Goal: Task Accomplishment & Management: Manage account settings

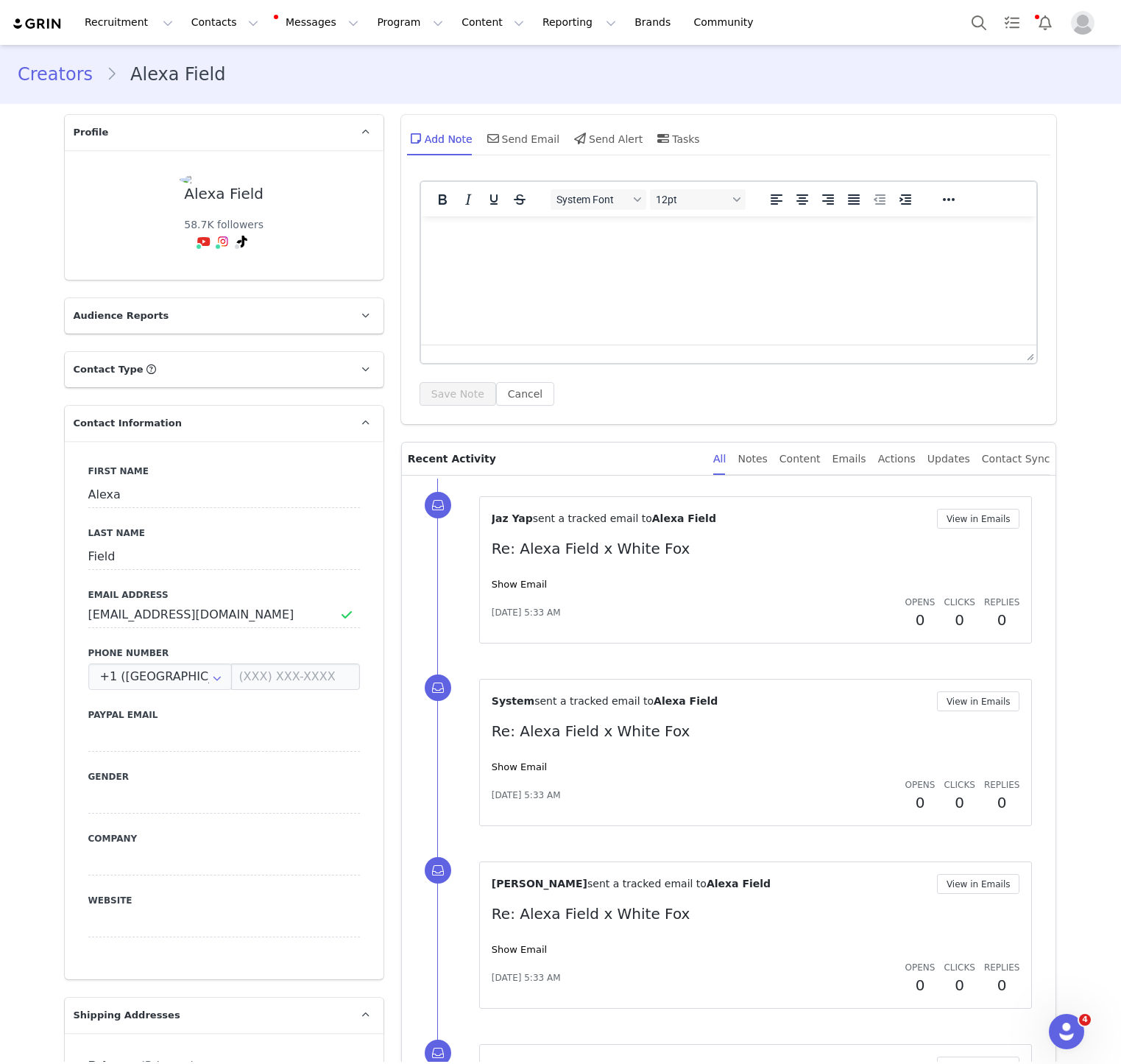
scroll to position [1260, 0]
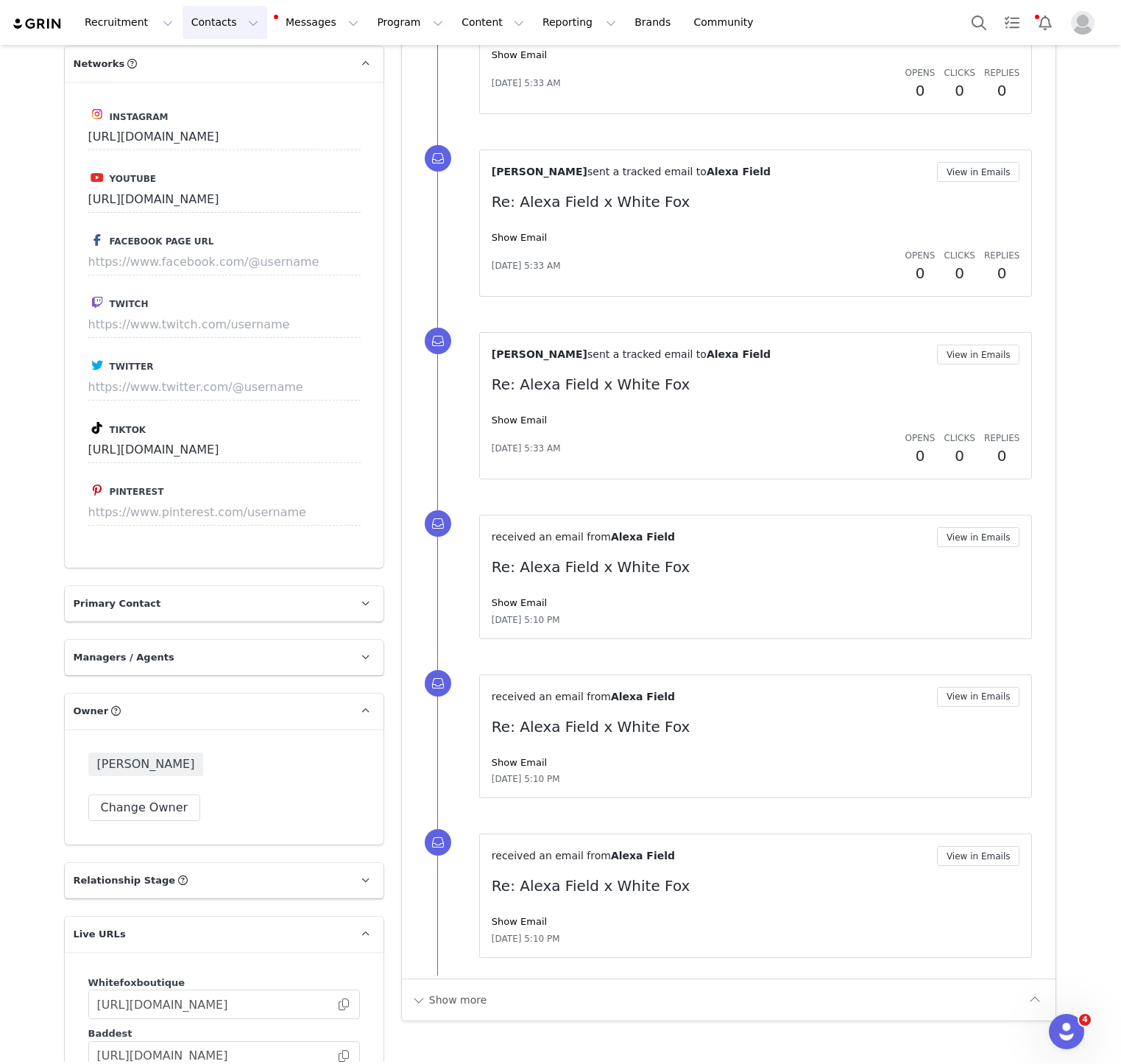
click at [207, 34] on button "Contacts Contacts" at bounding box center [225, 22] width 85 height 33
click at [209, 60] on p "Creators" at bounding box center [206, 65] width 44 height 16
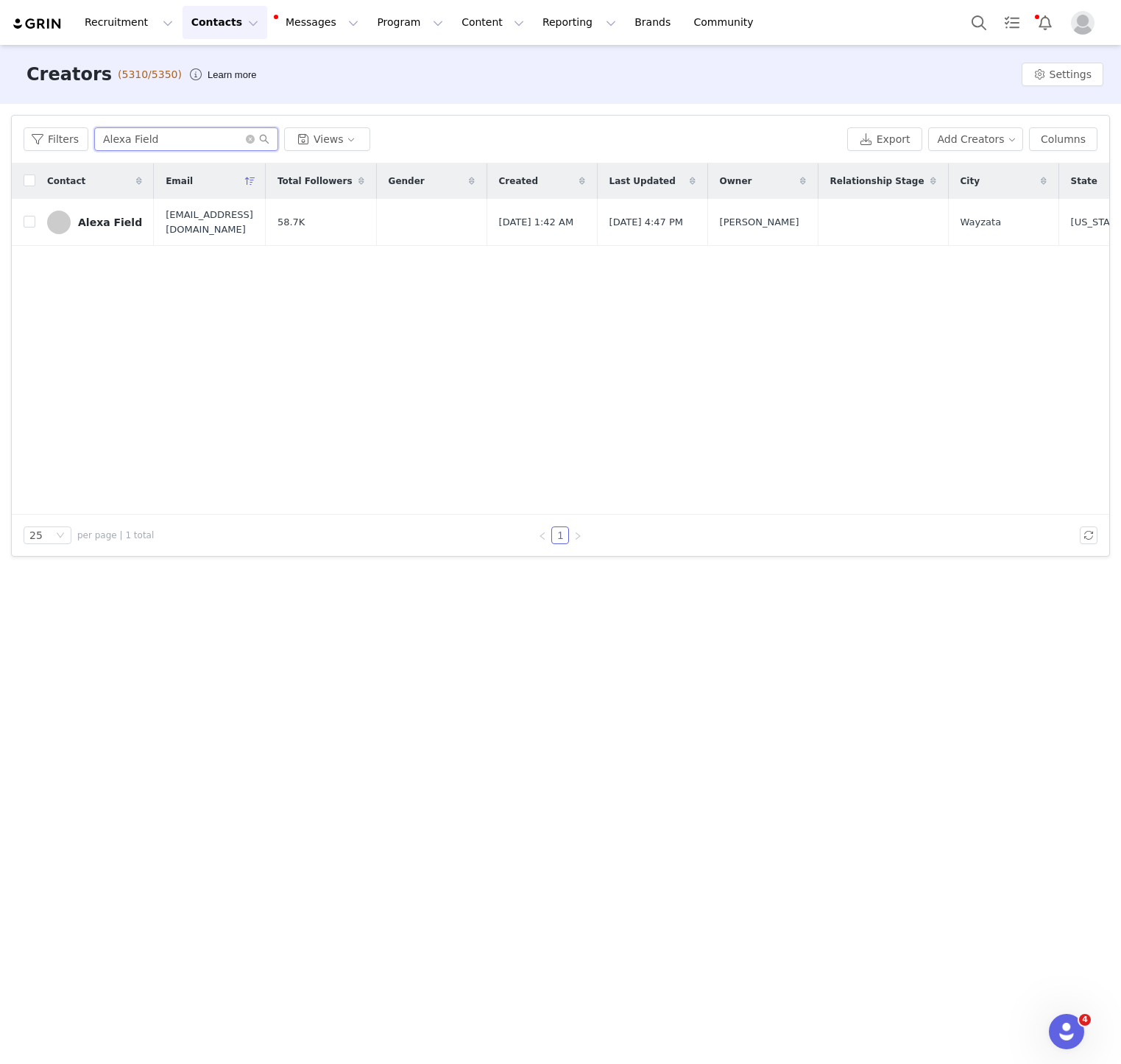
click at [231, 129] on input "Alexa Field" at bounding box center [186, 139] width 184 height 24
click at [231, 129] on input "Alexa Field" at bounding box center [186, 139] width 184 height 24
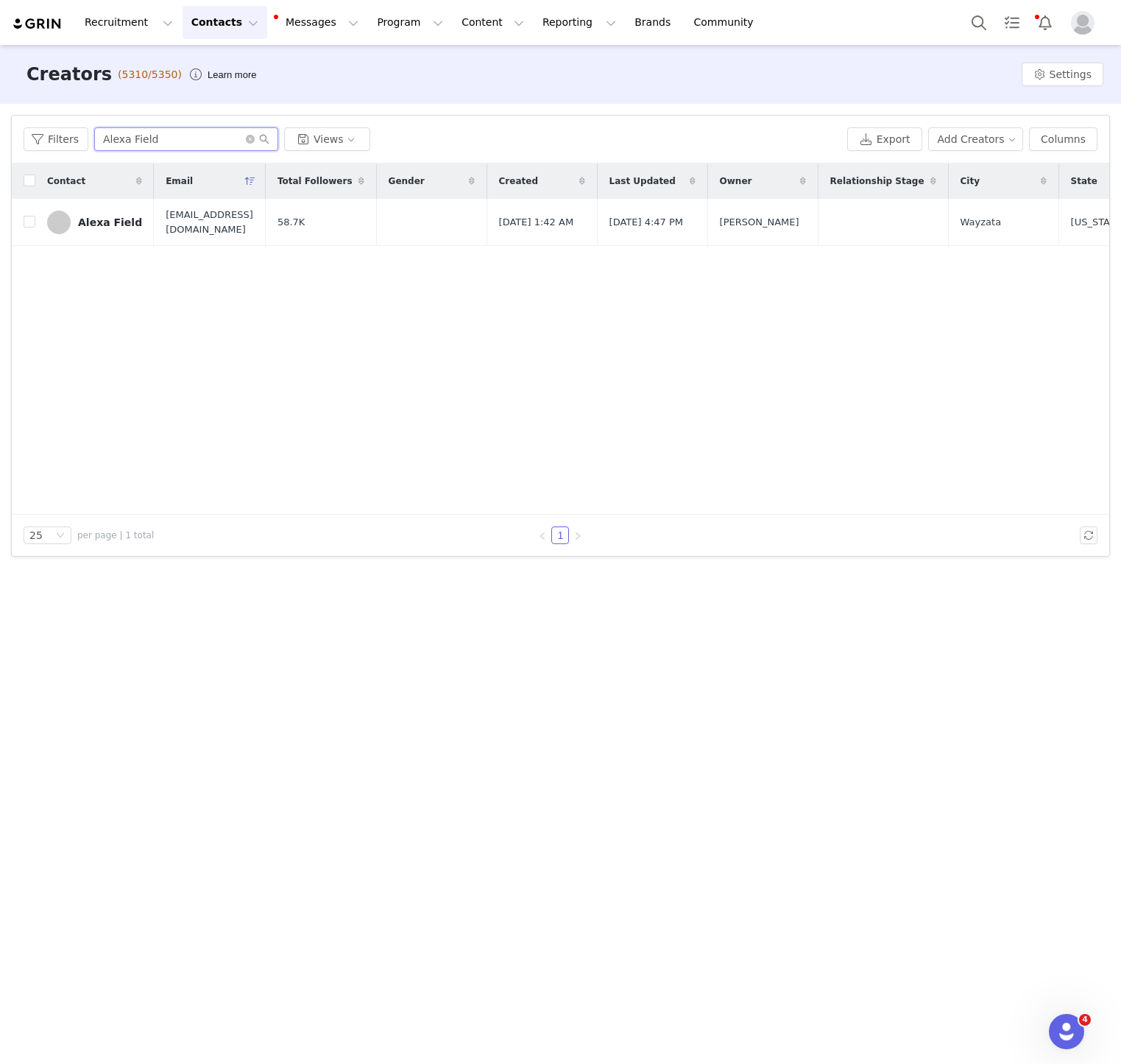
click at [231, 129] on input "Alexa Field" at bounding box center [186, 139] width 184 height 24
paste input "[PERSON_NAME] [PERSON_NAME]"
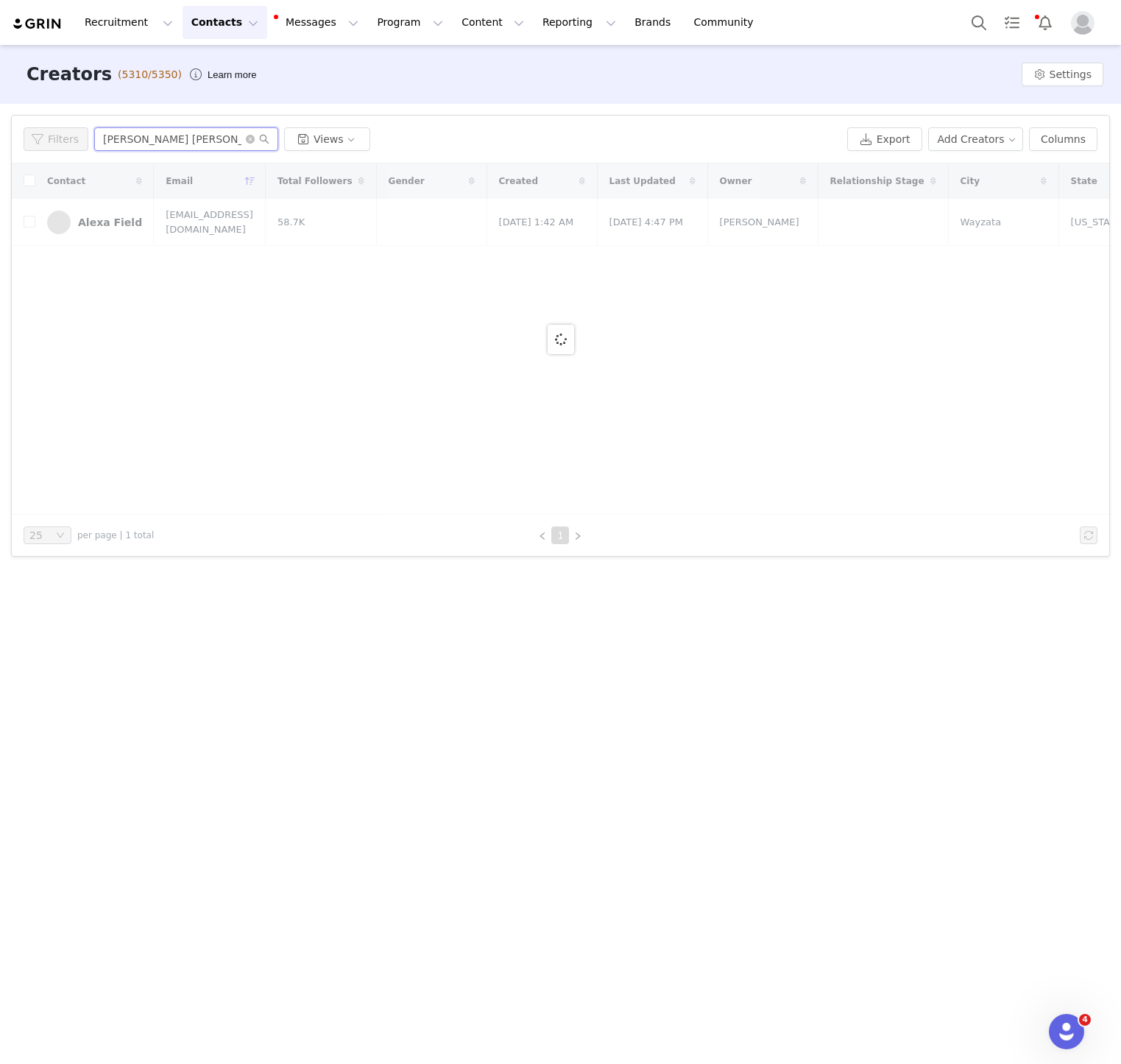
type input "[PERSON_NAME] [PERSON_NAME]"
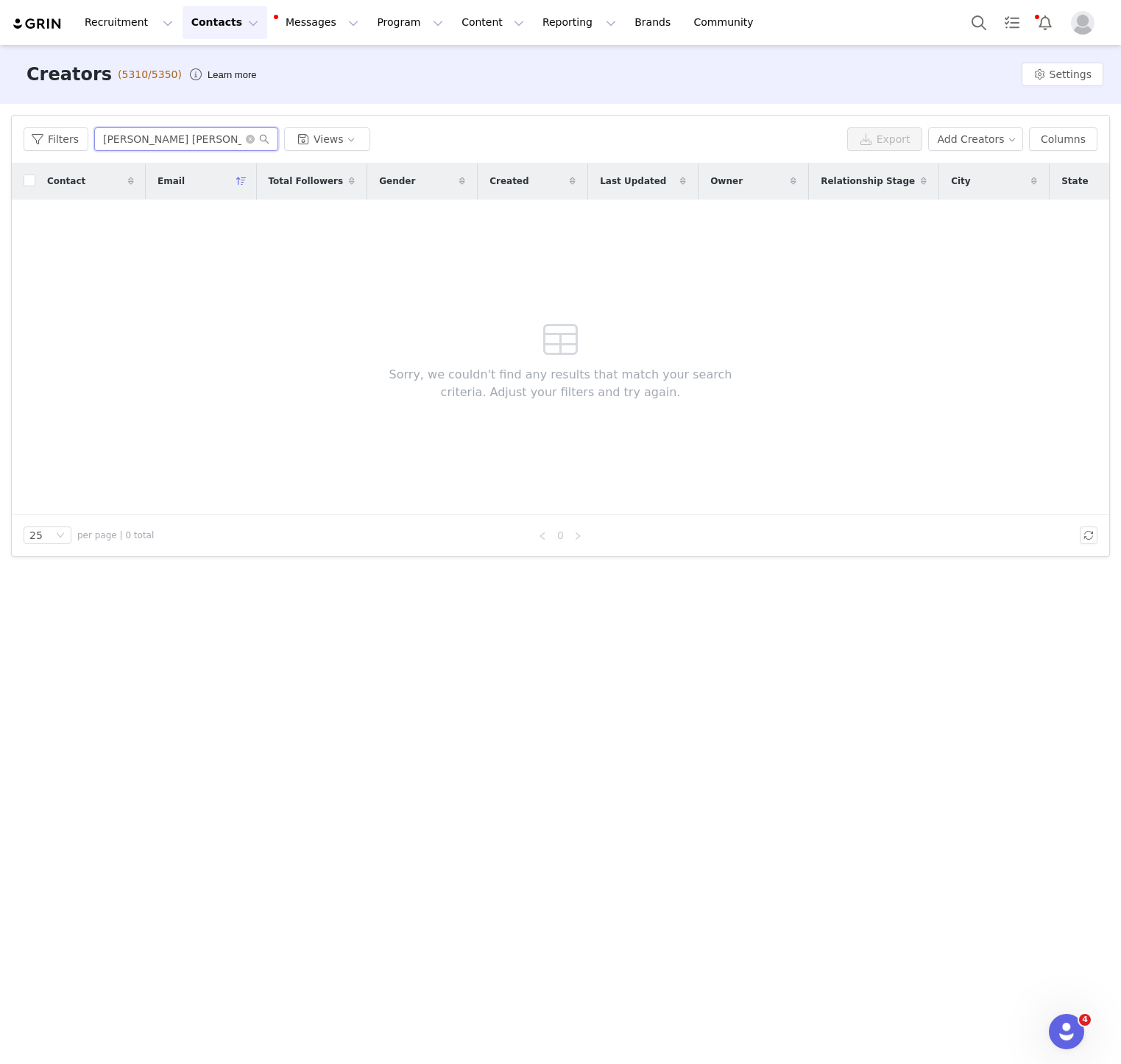
click at [137, 137] on input "[PERSON_NAME] [PERSON_NAME]" at bounding box center [186, 139] width 184 height 24
click at [231, 11] on button "Contacts Contacts" at bounding box center [225, 22] width 85 height 33
click at [231, 96] on p "Prospects" at bounding box center [208, 92] width 50 height 16
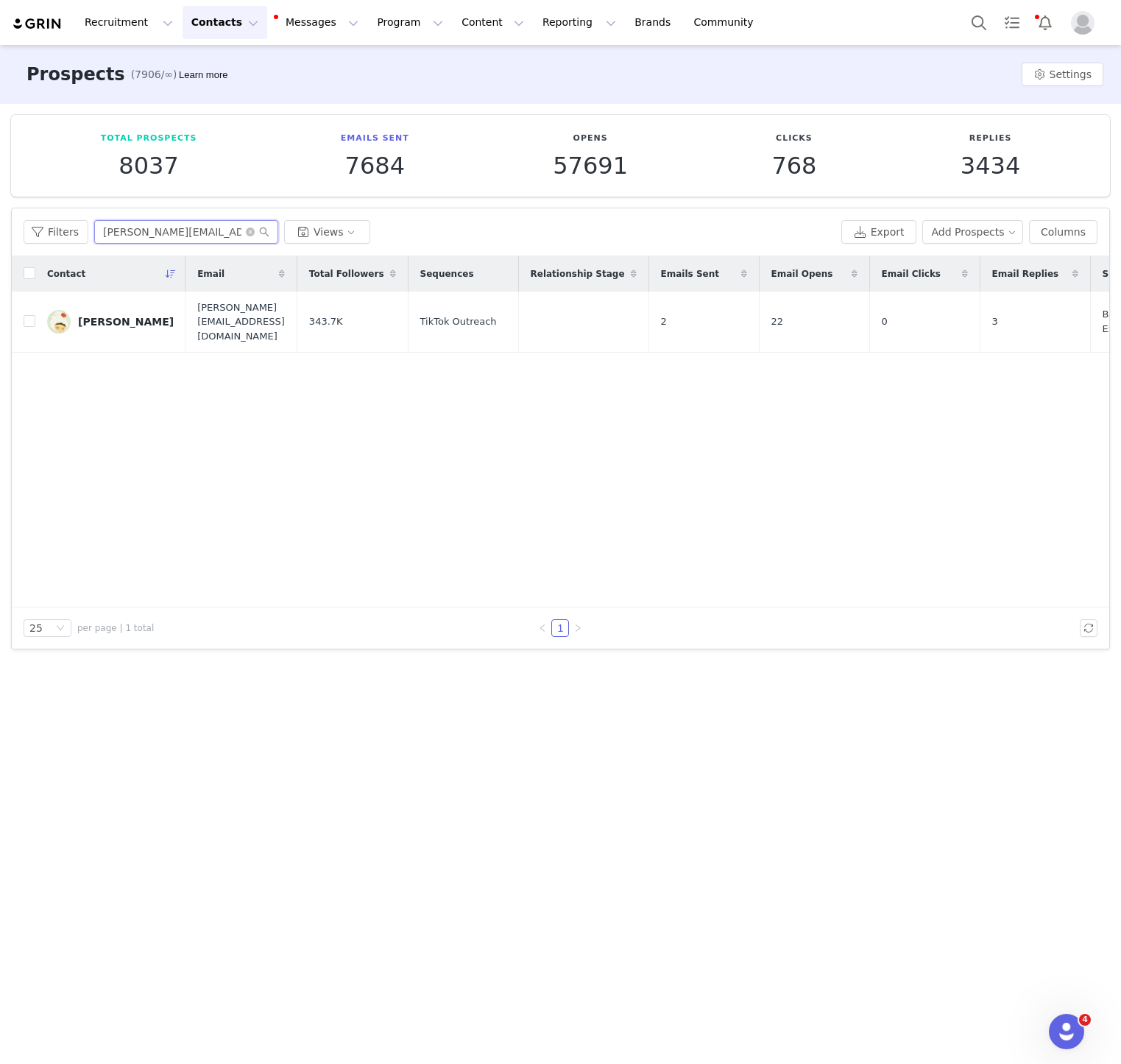
click at [200, 235] on input "[PERSON_NAME][EMAIL_ADDRESS][DOMAIN_NAME]" at bounding box center [186, 232] width 184 height 24
paste input "[PERSON_NAME] [PERSON_NAME]"
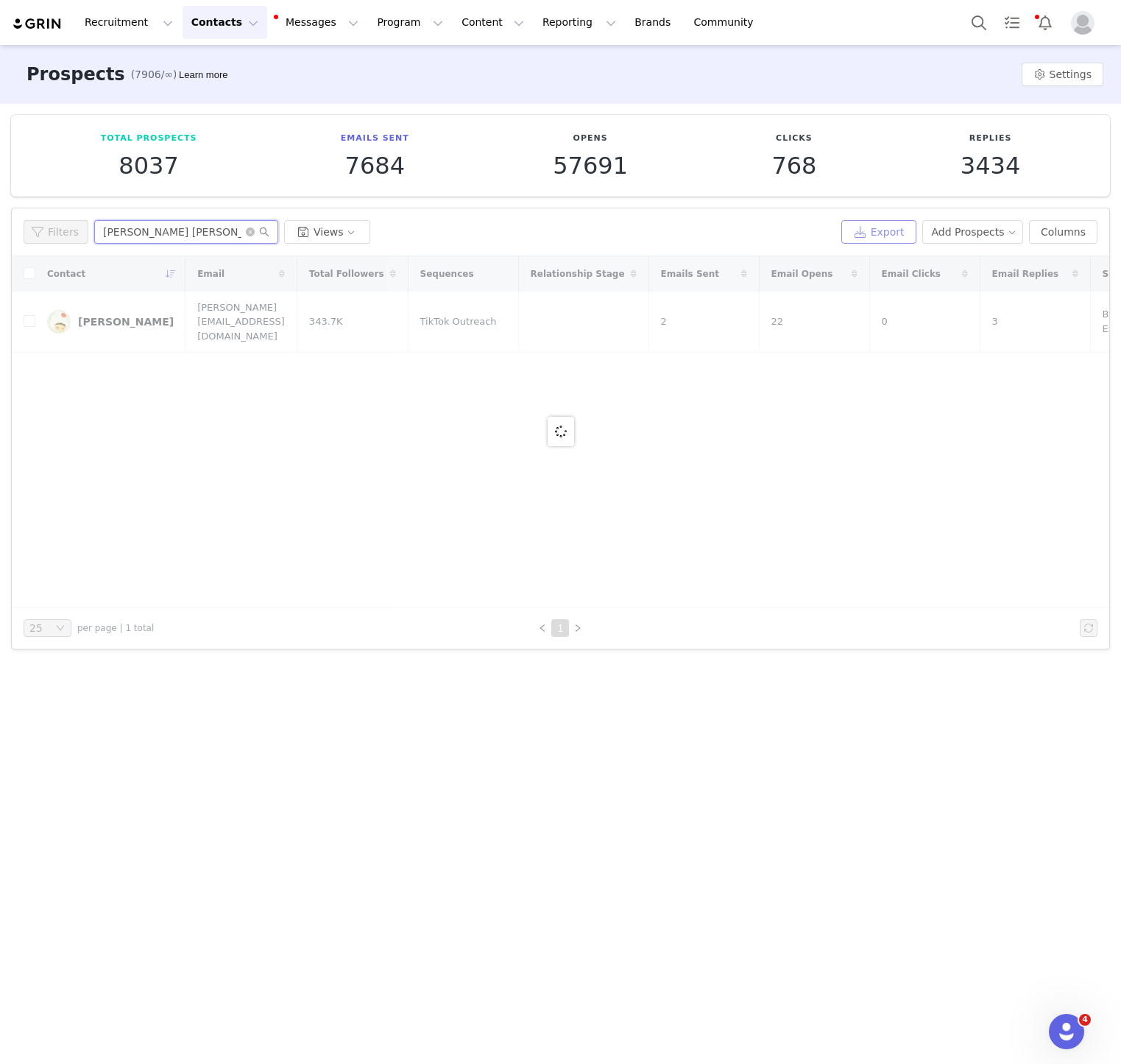
type input "[PERSON_NAME] [PERSON_NAME]"
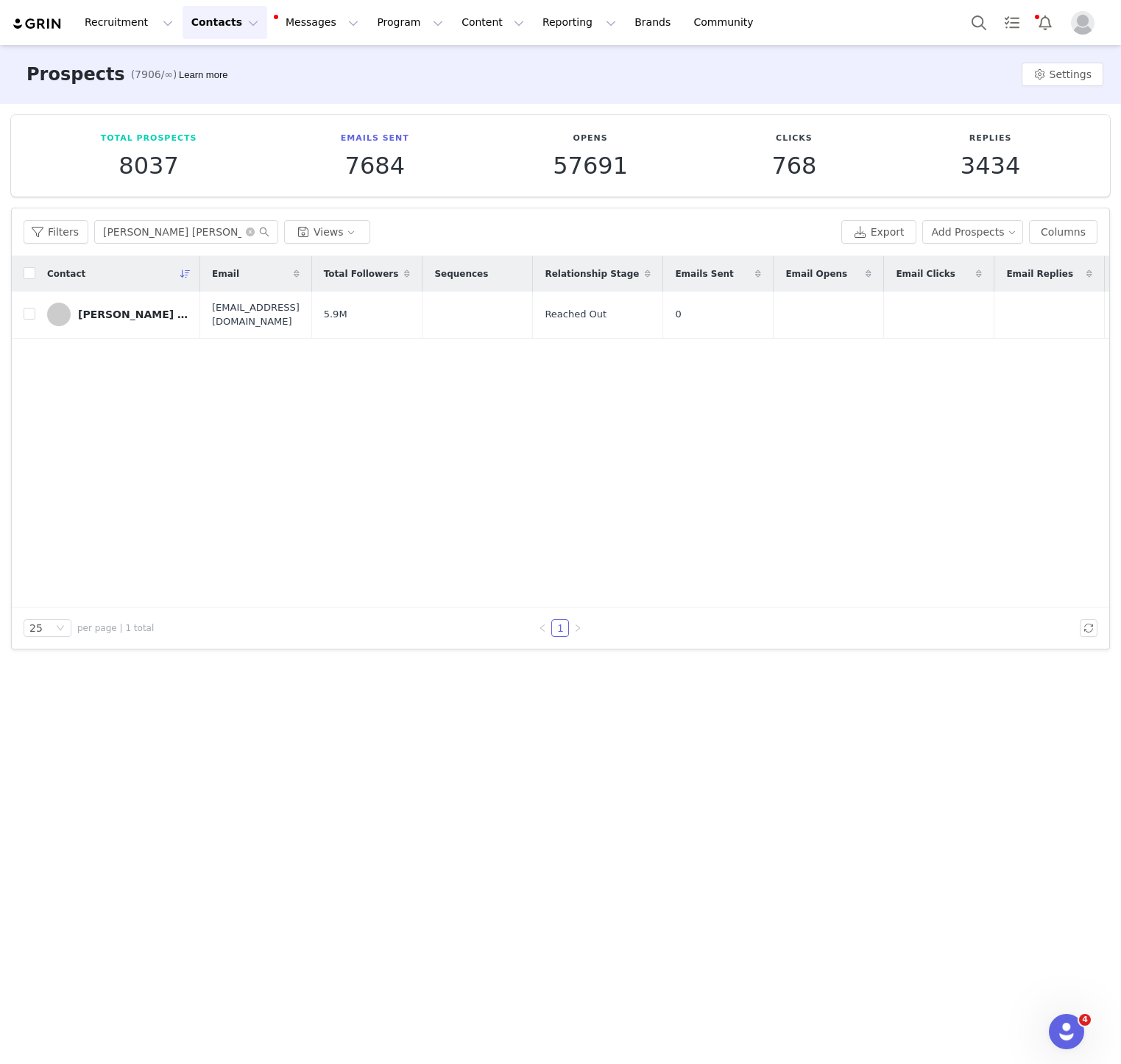
click at [99, 315] on div "[PERSON_NAME] [PERSON_NAME]" at bounding box center [133, 314] width 110 height 12
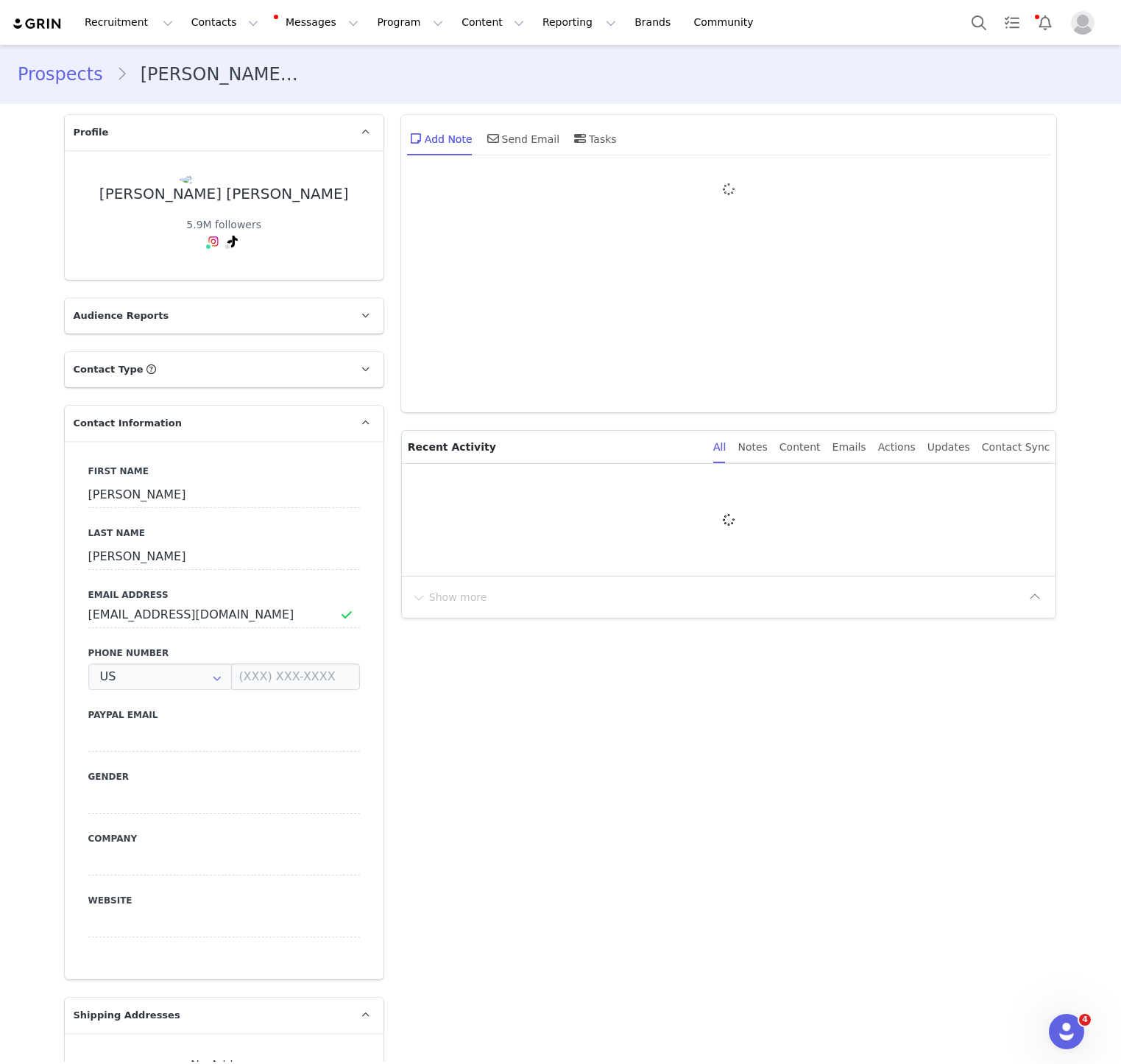
type input "+1 ([GEOGRAPHIC_DATA])"
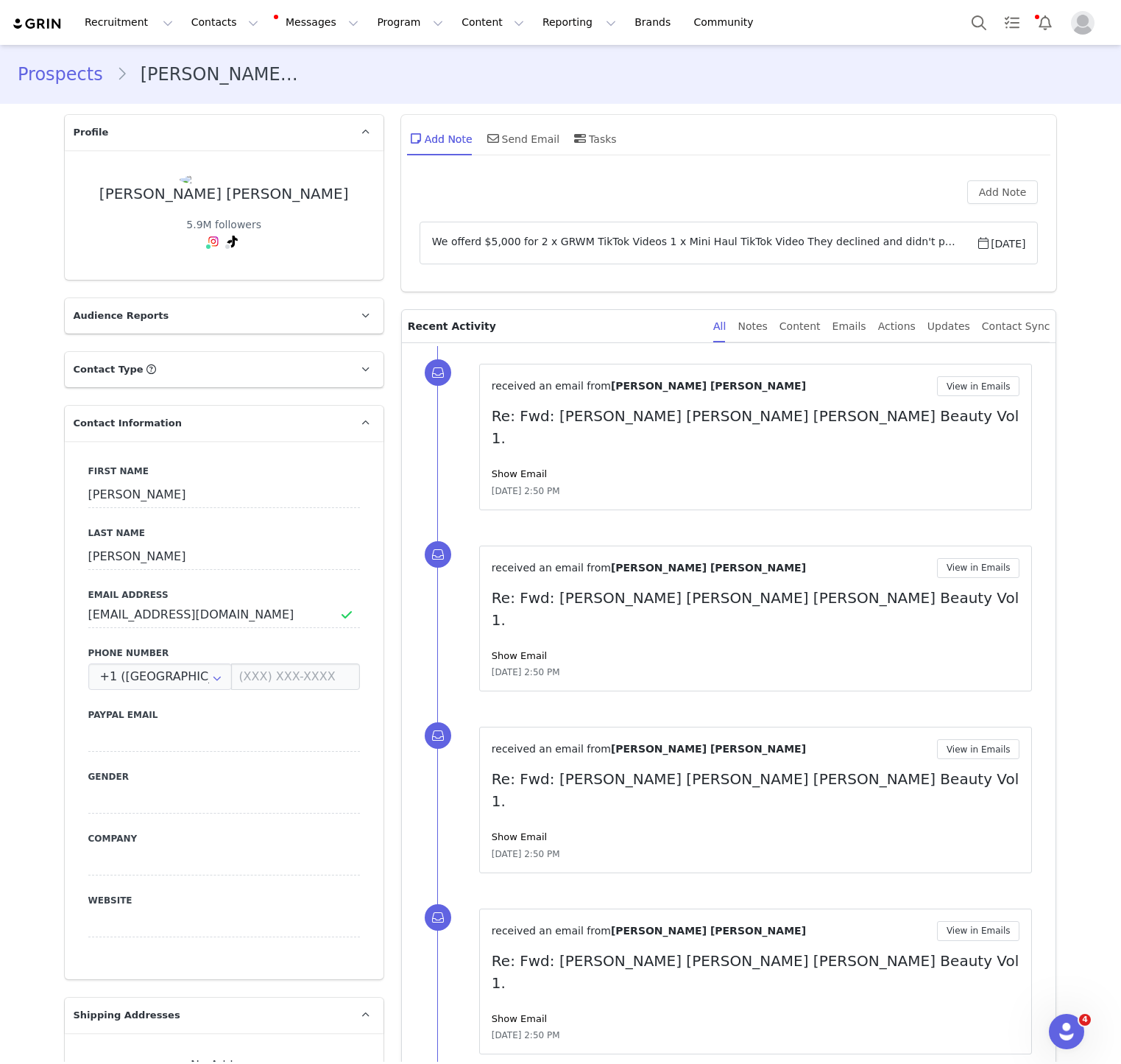
click at [193, 381] on p "Contact Type Contact type can be Creator, Prospect, Application, or Manager." at bounding box center [207, 369] width 284 height 35
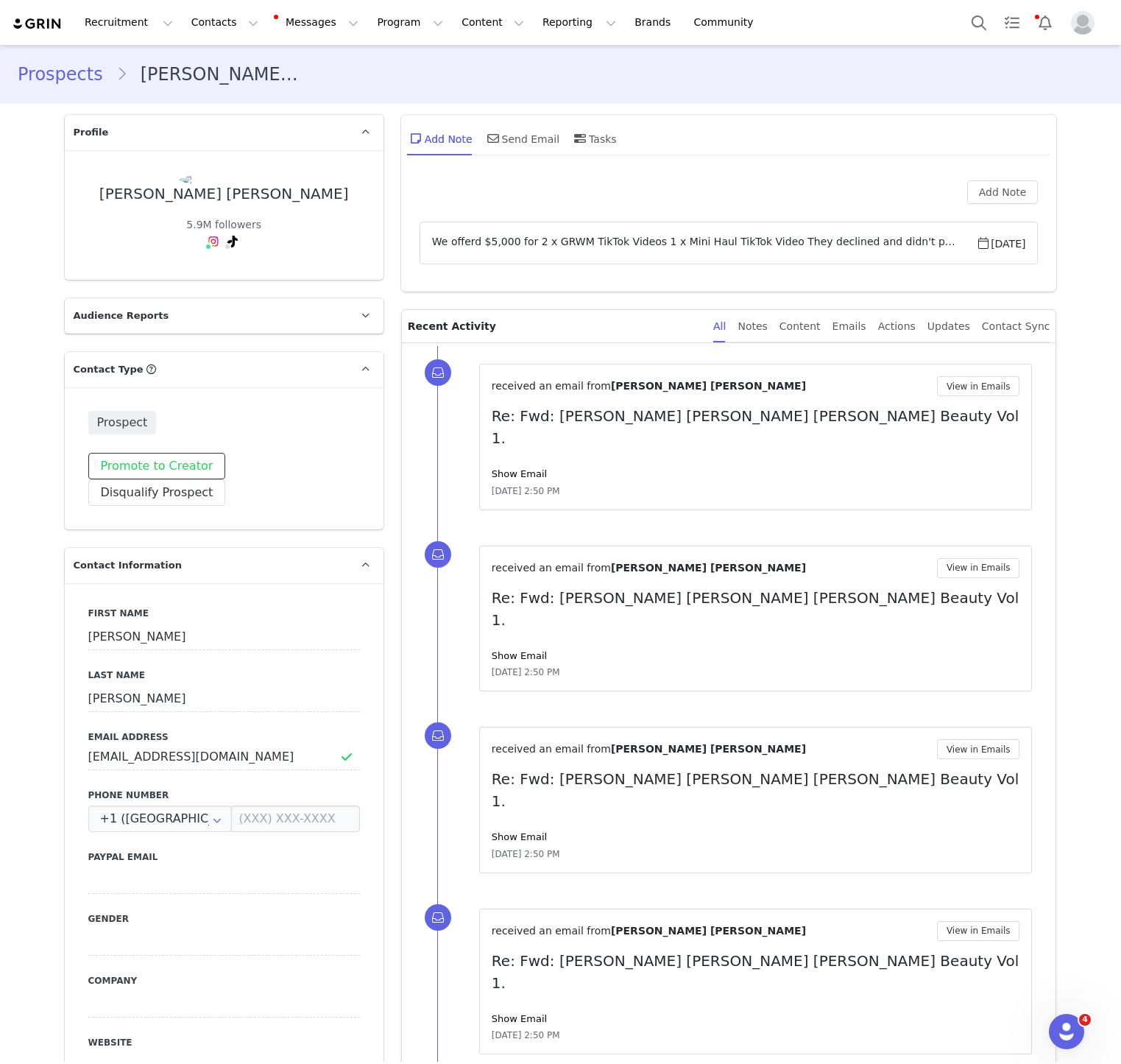
click at [124, 474] on button "Promote to Creator" at bounding box center [157, 466] width 137 height 27
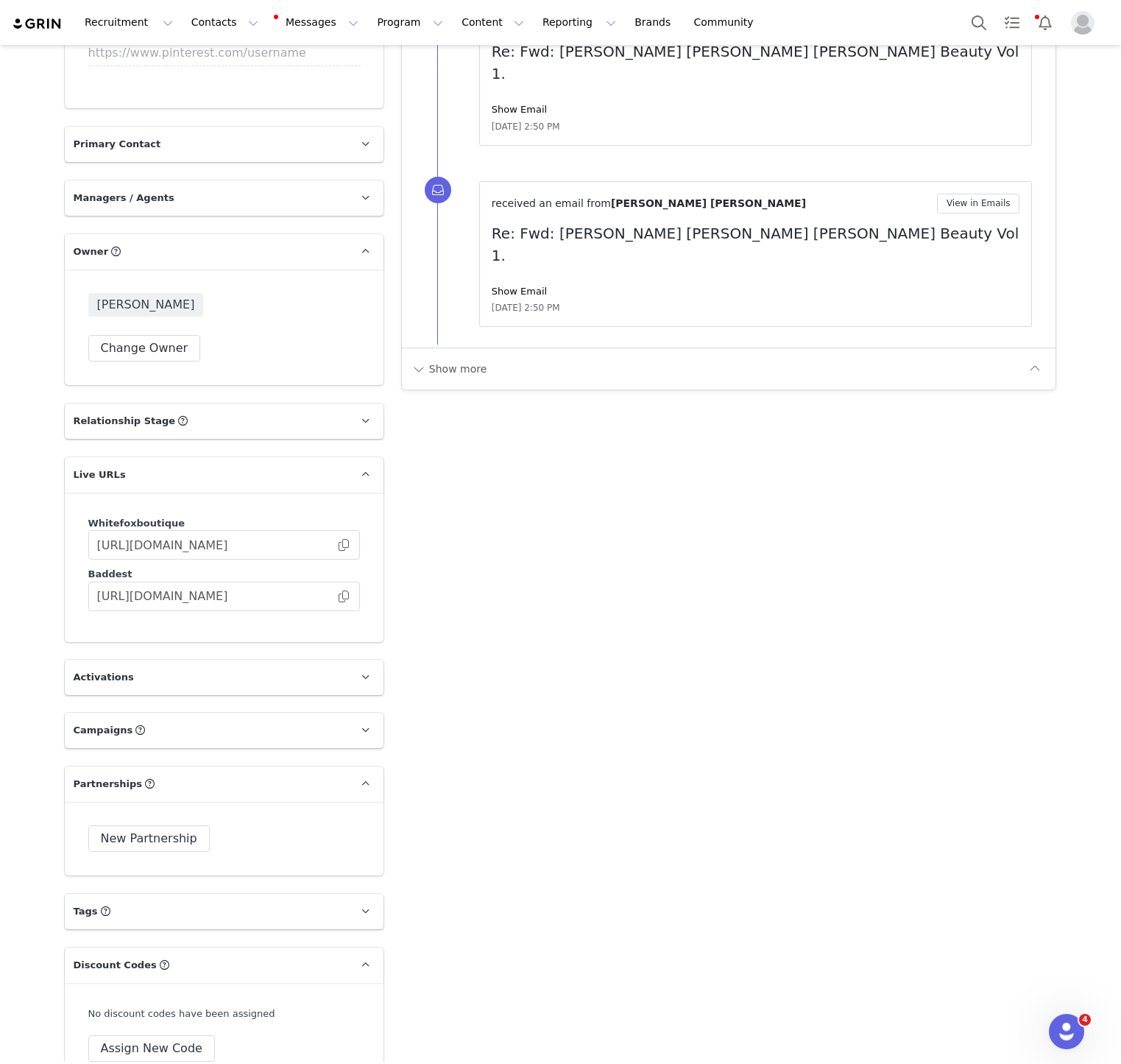
scroll to position [2046, 0]
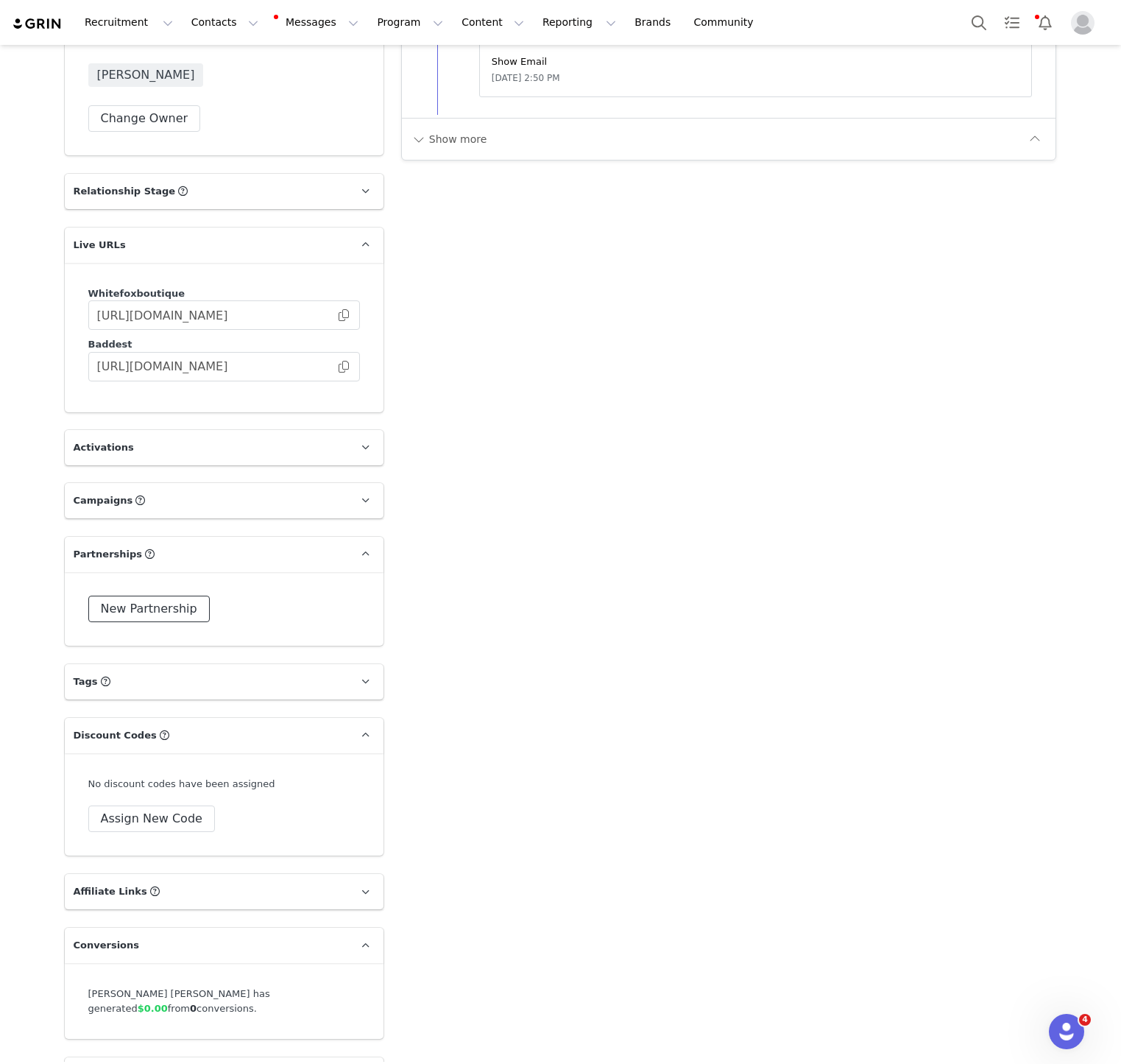
click at [176, 596] on button "New Partnership" at bounding box center [149, 609] width 121 height 27
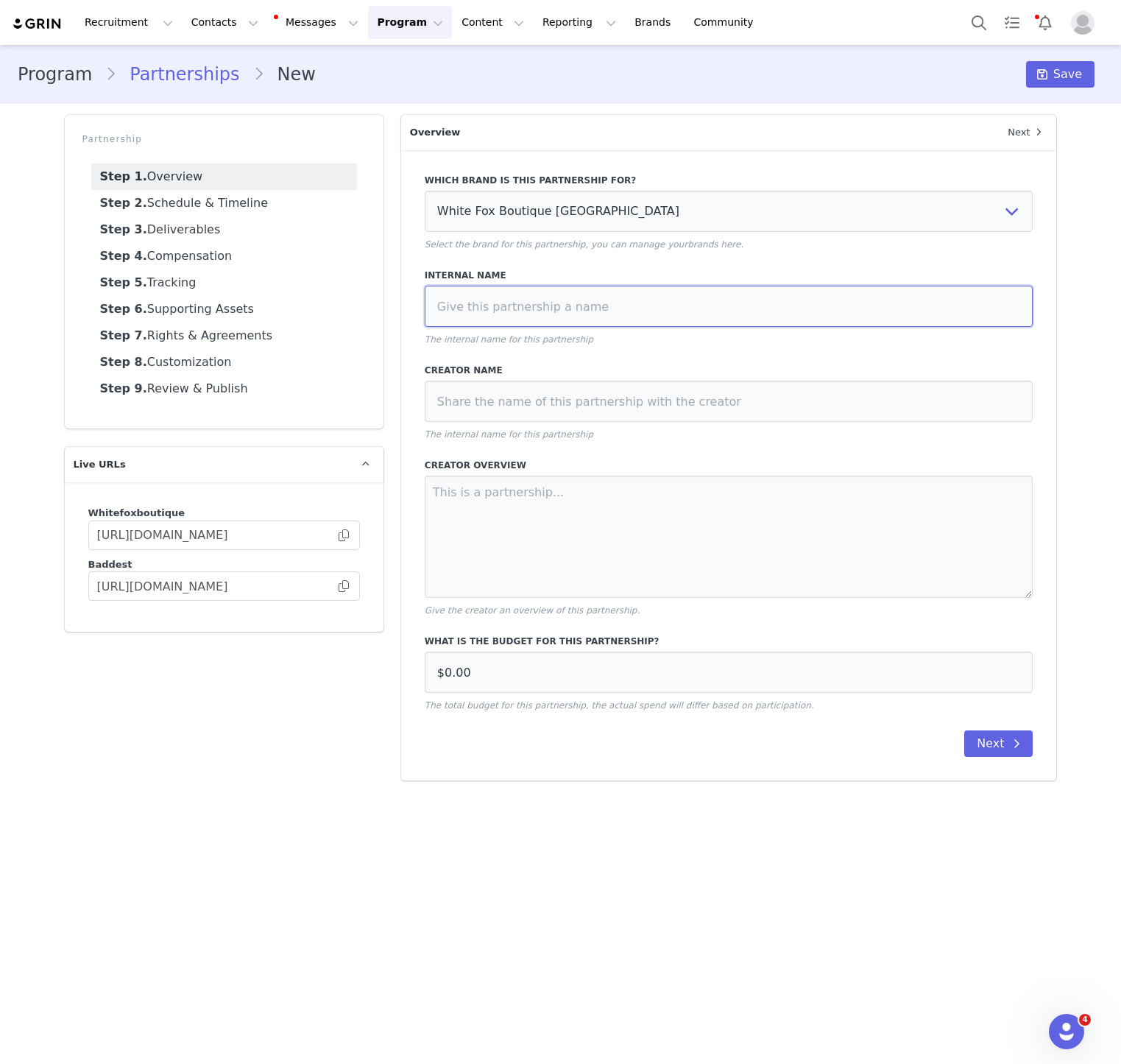
click at [558, 302] on input at bounding box center [729, 307] width 609 height 41
paste input "[PERSON_NAME] [PERSON_NAME] [PERSON_NAME] Beauty Vol 1"
type input "[PERSON_NAME] [PERSON_NAME] [PERSON_NAME] Beauty Vol 1"
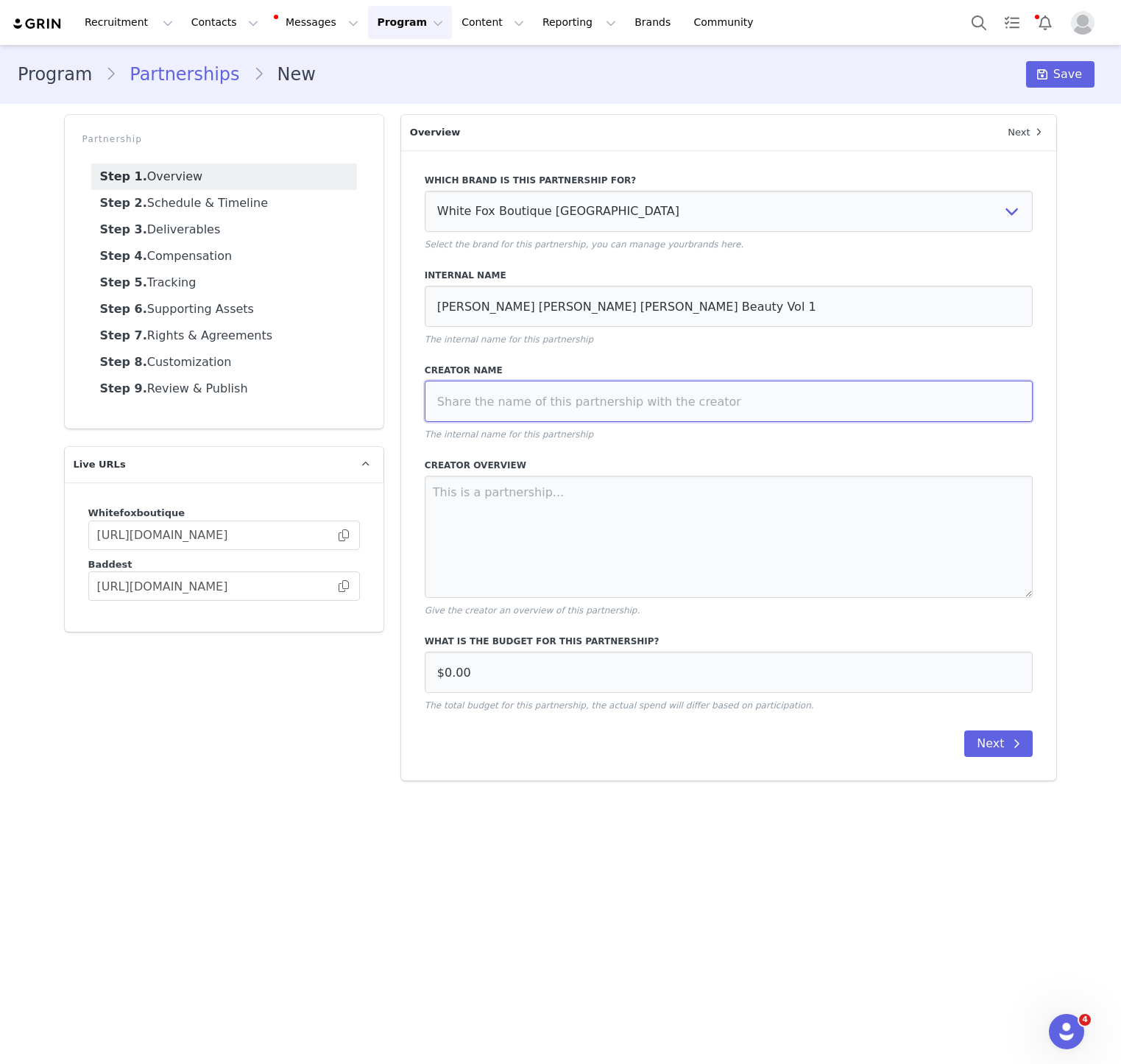
click at [555, 406] on input at bounding box center [729, 401] width 609 height 41
paste input "[PERSON_NAME] [PERSON_NAME] [PERSON_NAME] Beauty Vol 1"
type input "[PERSON_NAME] [PERSON_NAME] [PERSON_NAME] Beauty Vol 1"
click at [526, 519] on textarea at bounding box center [729, 536] width 609 height 122
paste textarea "HYPE - [DATE] - [DATE] 1 x Tik Tok Integration LAUNCH - [DATE] ONWARDS 1 x Dedi…"
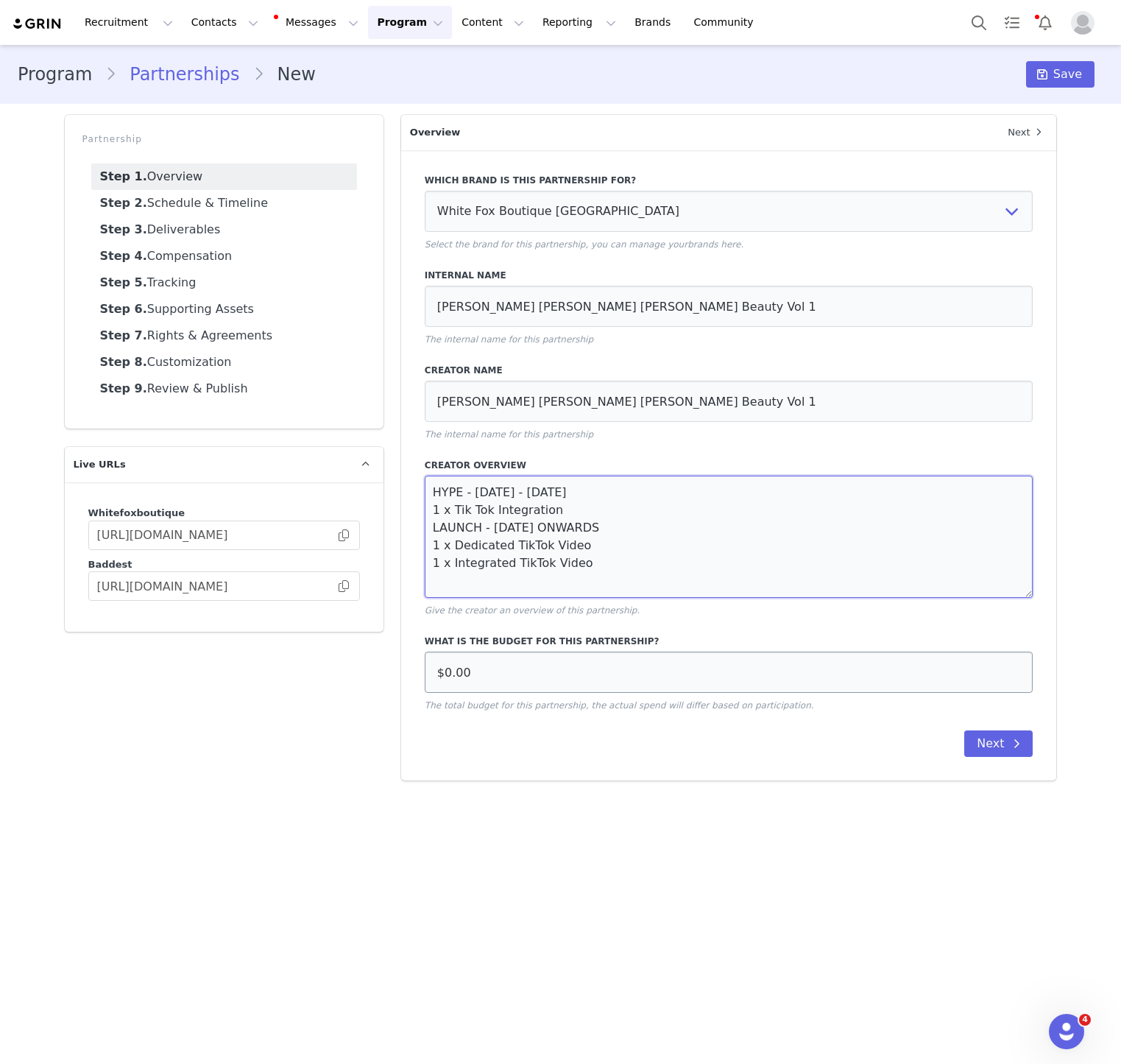
type textarea "HYPE - [DATE] - [DATE] 1 x Tik Tok Integration LAUNCH - [DATE] ONWARDS 1 x Dedi…"
click at [584, 675] on input "$0.00" at bounding box center [729, 672] width 609 height 41
type input "$20,000.00"
click at [505, 734] on div "Next" at bounding box center [729, 743] width 609 height 27
click at [1010, 748] on span at bounding box center [1017, 743] width 18 height 18
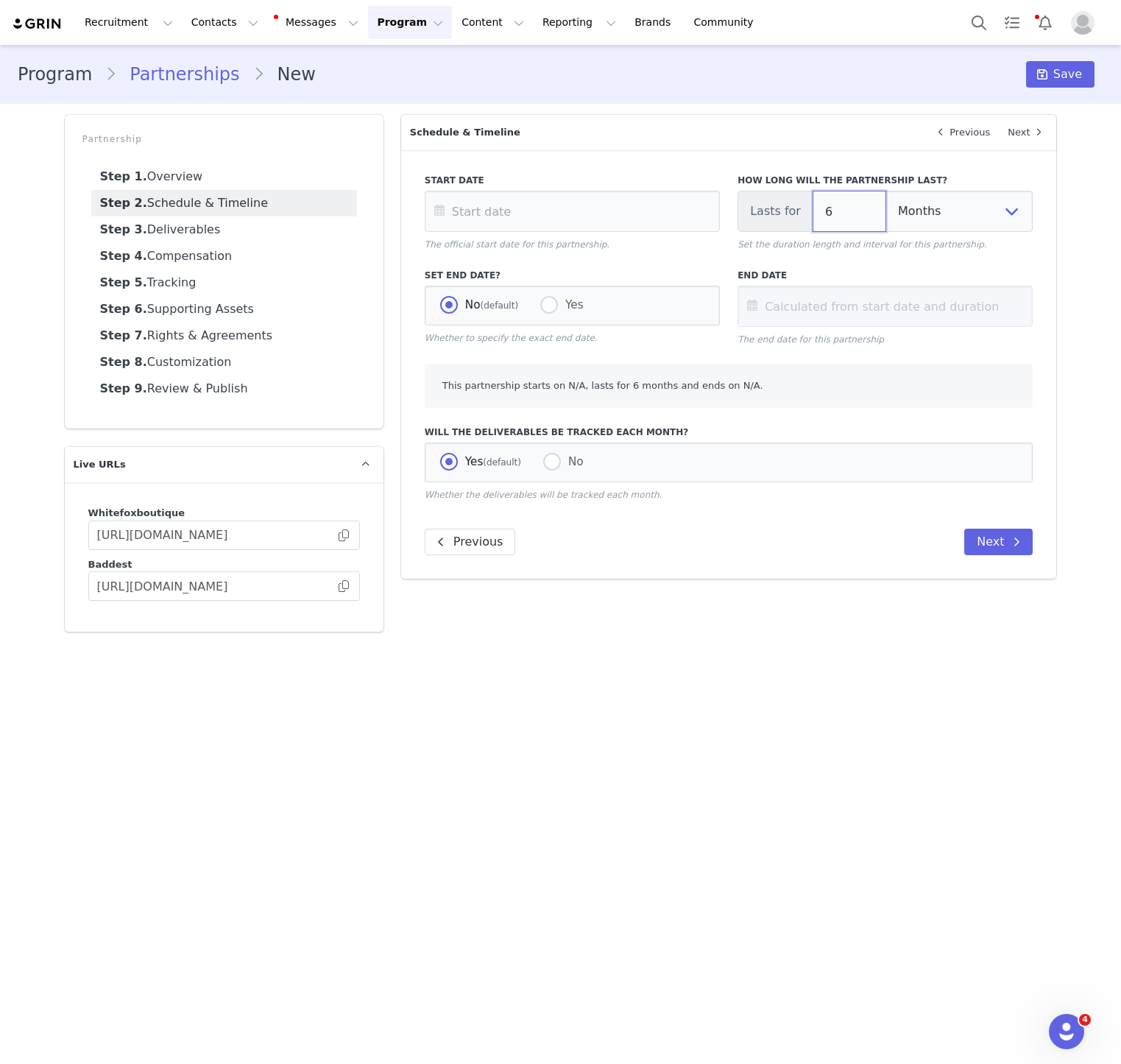
click at [842, 202] on input "6" at bounding box center [850, 211] width 74 height 41
type input "1"
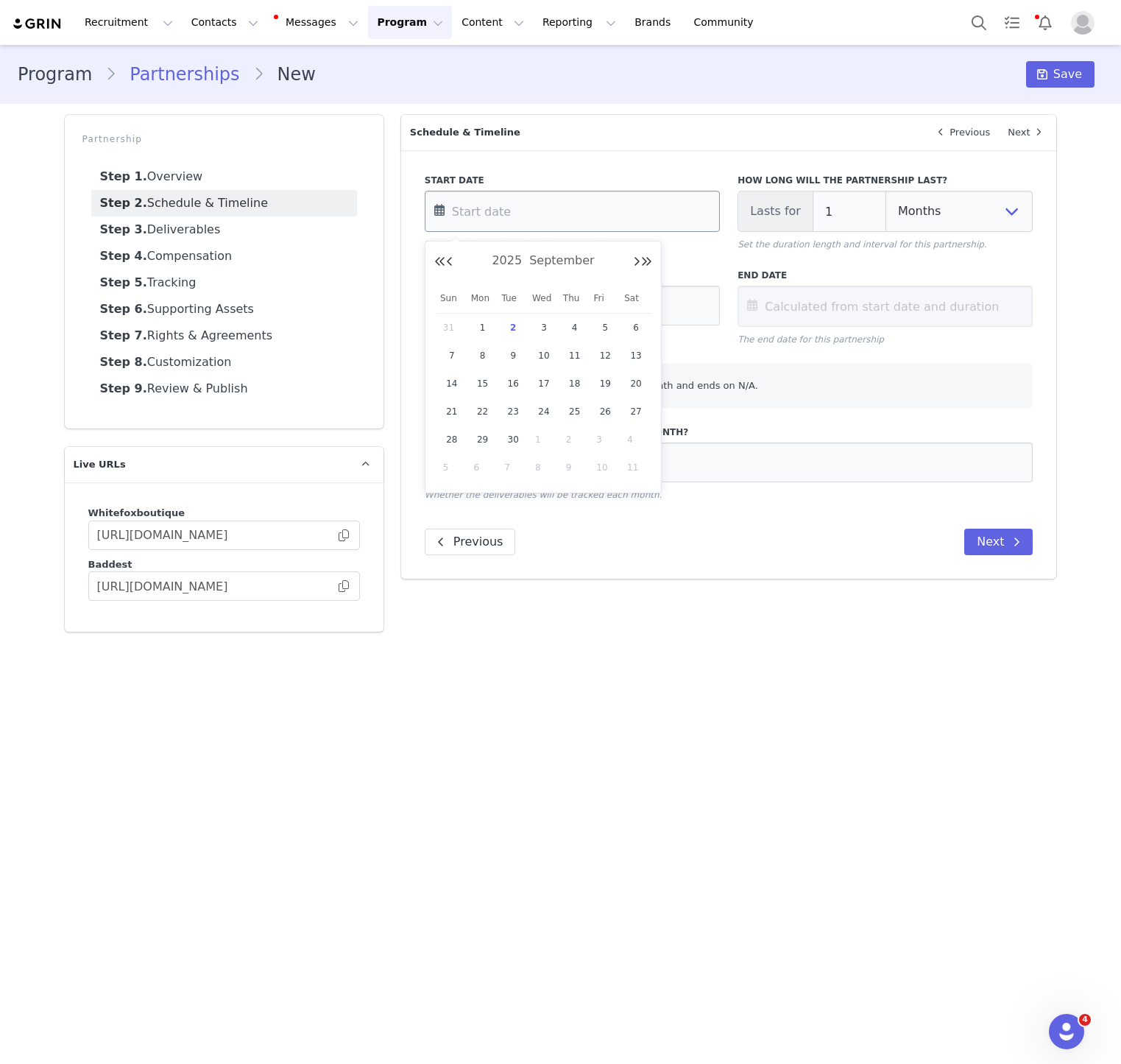
click at [623, 205] on input "text" at bounding box center [573, 211] width 296 height 41
click at [484, 330] on span "1" at bounding box center [483, 327] width 18 height 18
type input "[DATE]"
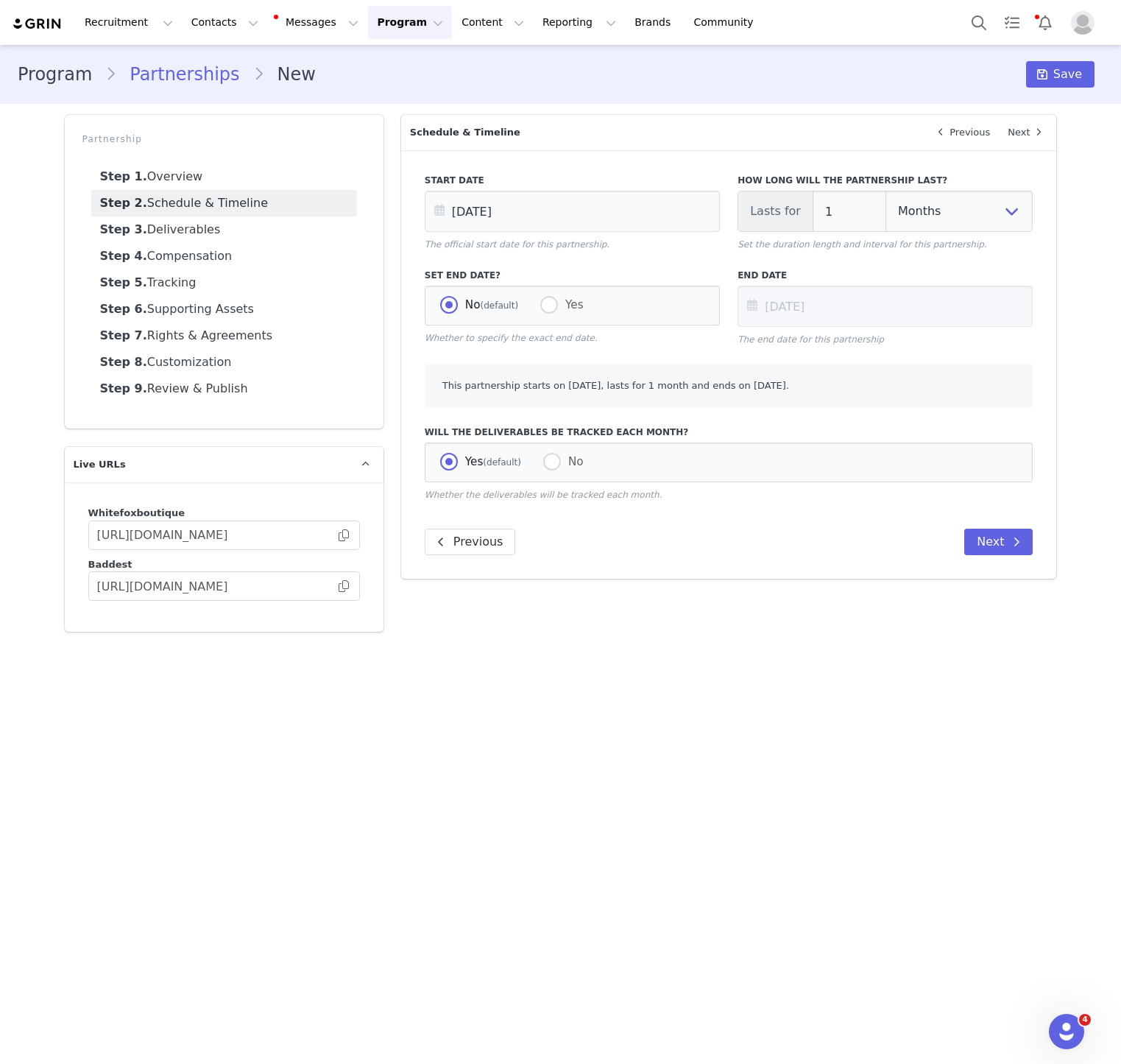
click at [791, 533] on div "Previous Next" at bounding box center [729, 542] width 609 height 27
click at [183, 27] on button "Contacts Contacts" at bounding box center [225, 22] width 85 height 33
click at [221, 61] on p "Creators" at bounding box center [206, 65] width 44 height 16
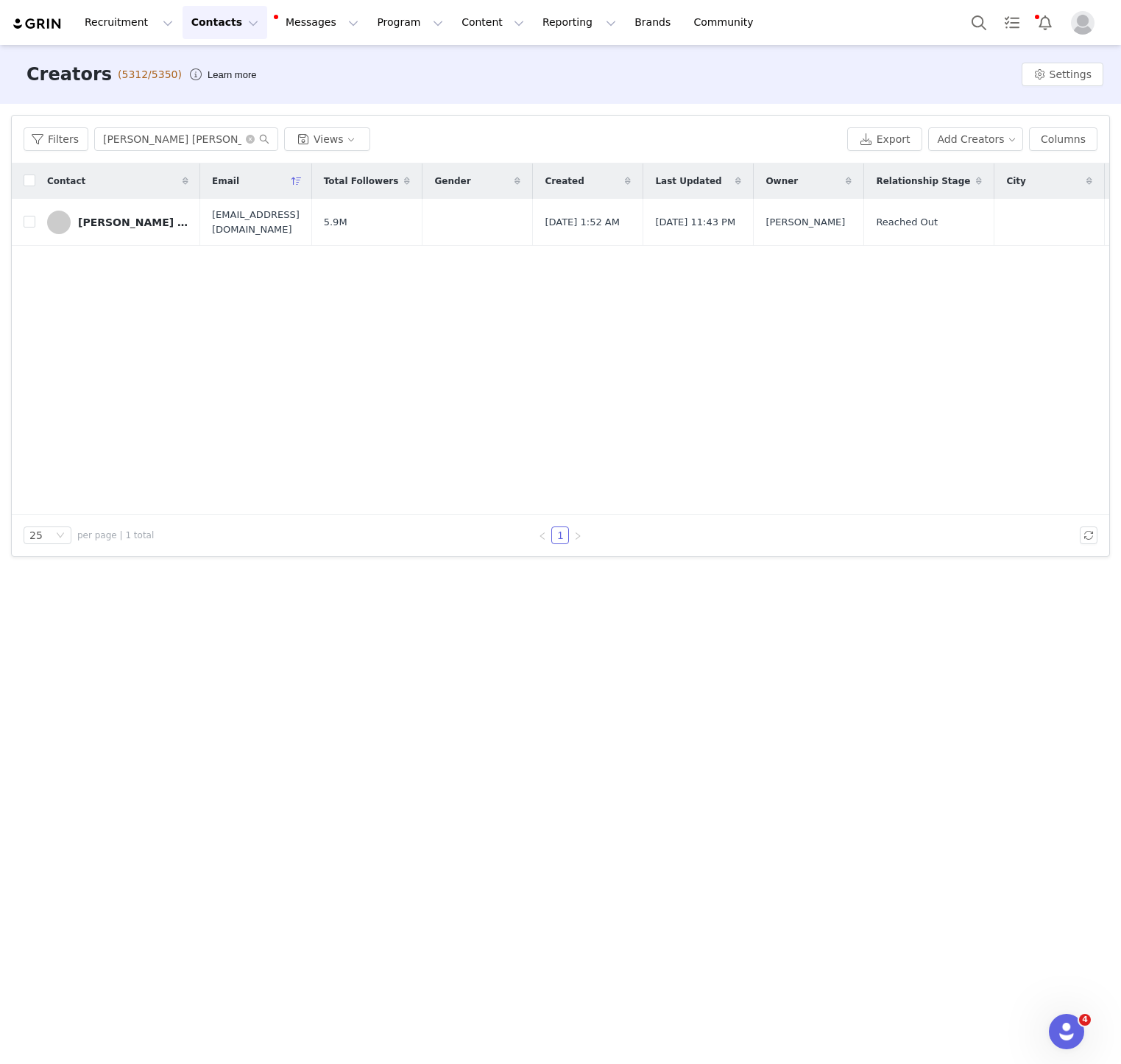
click at [174, 151] on div "Filters [PERSON_NAME] [PERSON_NAME] Views Export Add Creators Columns" at bounding box center [560, 139] width 1097 height 48
click at [163, 132] on input "[PERSON_NAME] [PERSON_NAME]" at bounding box center [186, 139] width 184 height 24
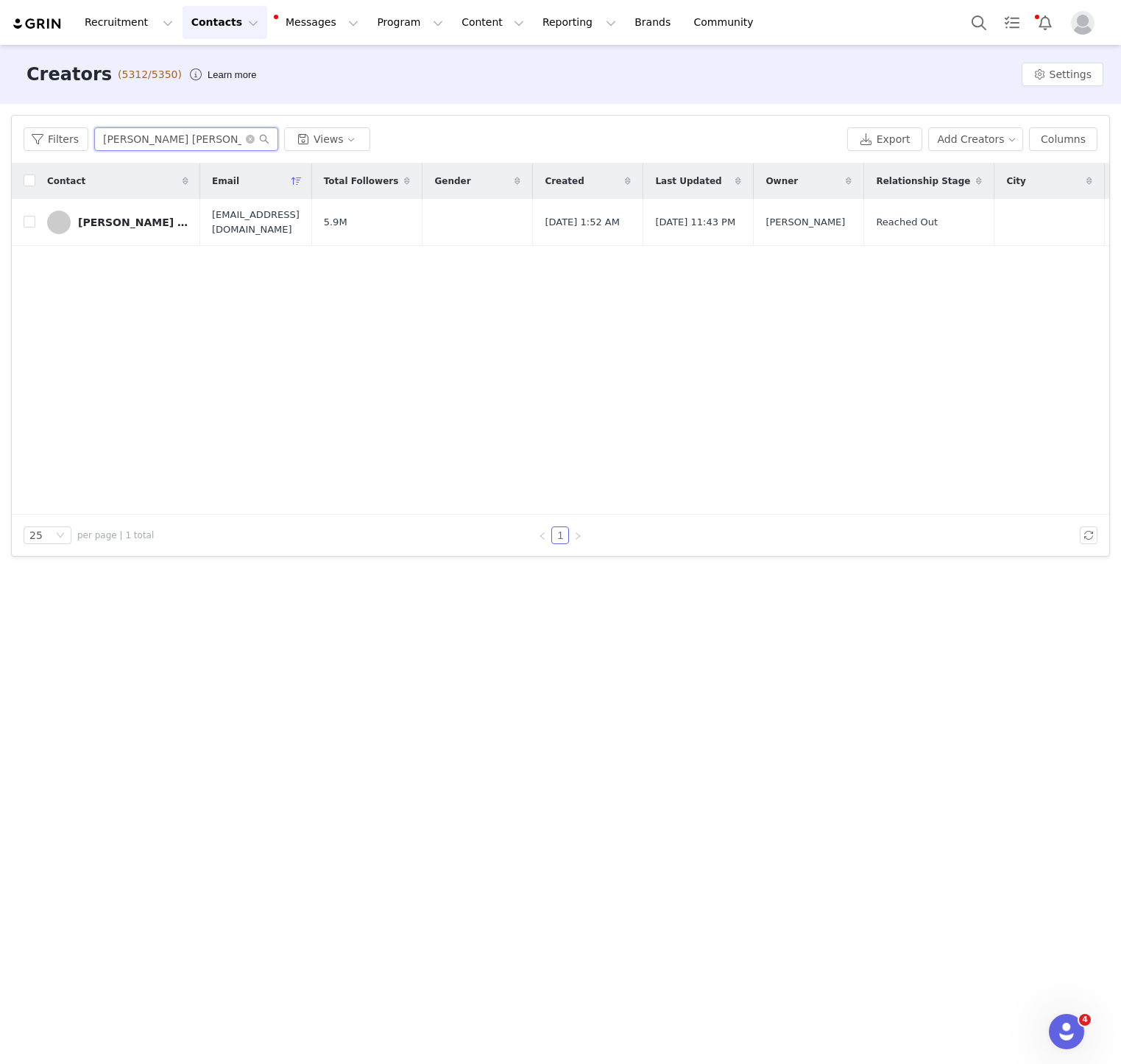
click at [163, 132] on input "[PERSON_NAME] [PERSON_NAME]" at bounding box center [186, 139] width 184 height 24
type input "[PERSON_NAME]"
click at [91, 214] on link "[PERSON_NAME]" at bounding box center [110, 222] width 126 height 24
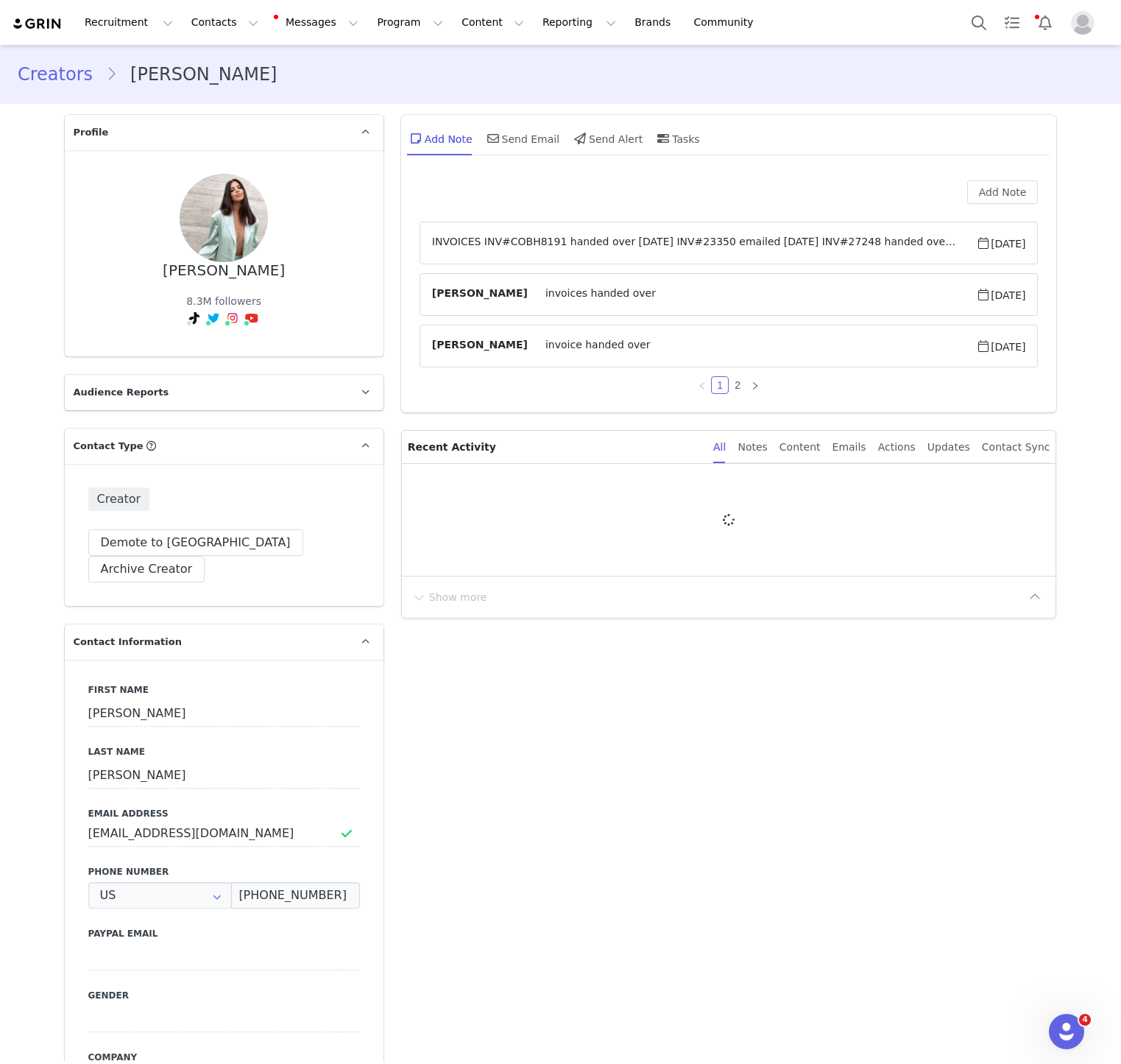
type input "+1 ([GEOGRAPHIC_DATA])"
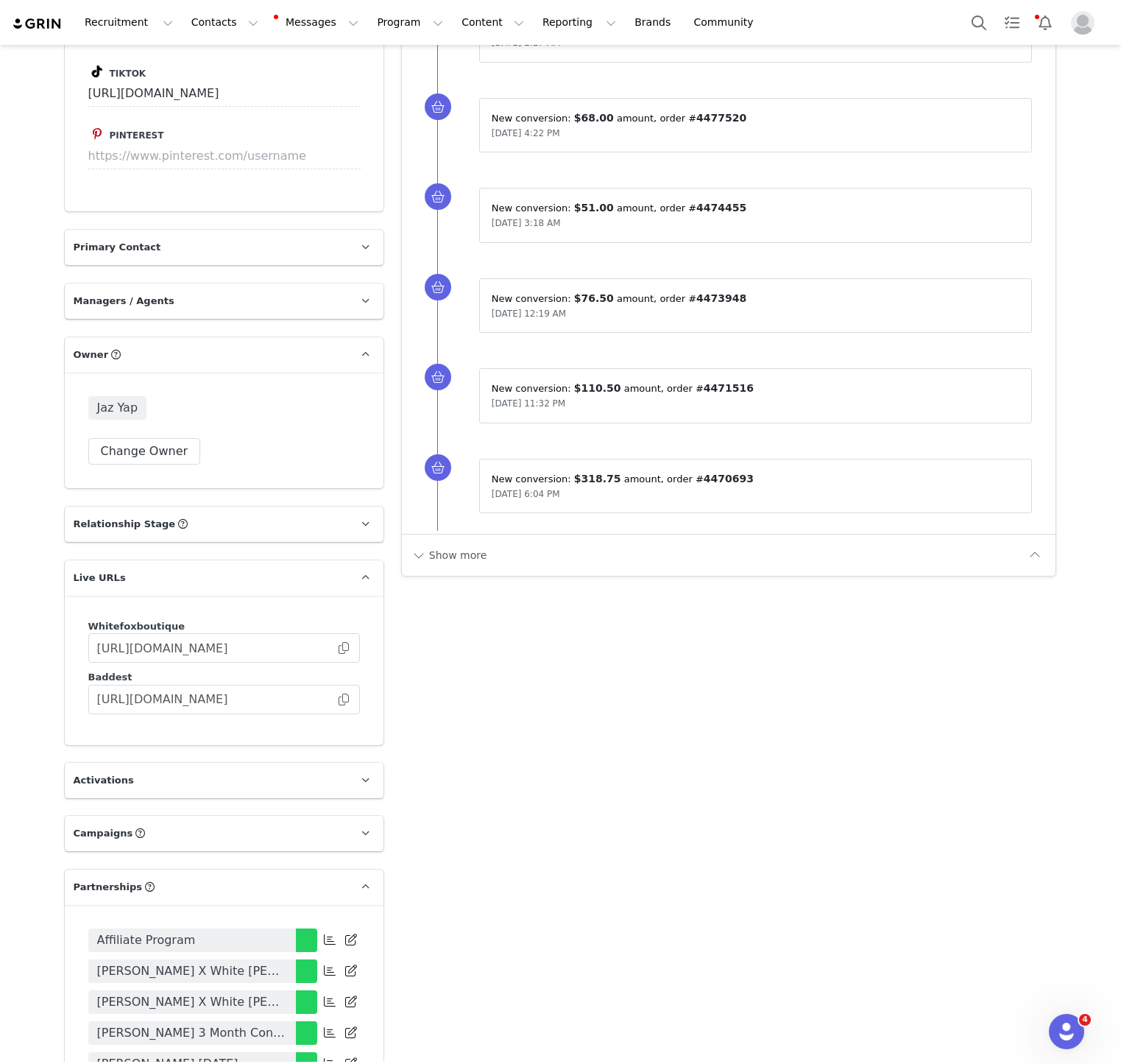
scroll to position [1807, 0]
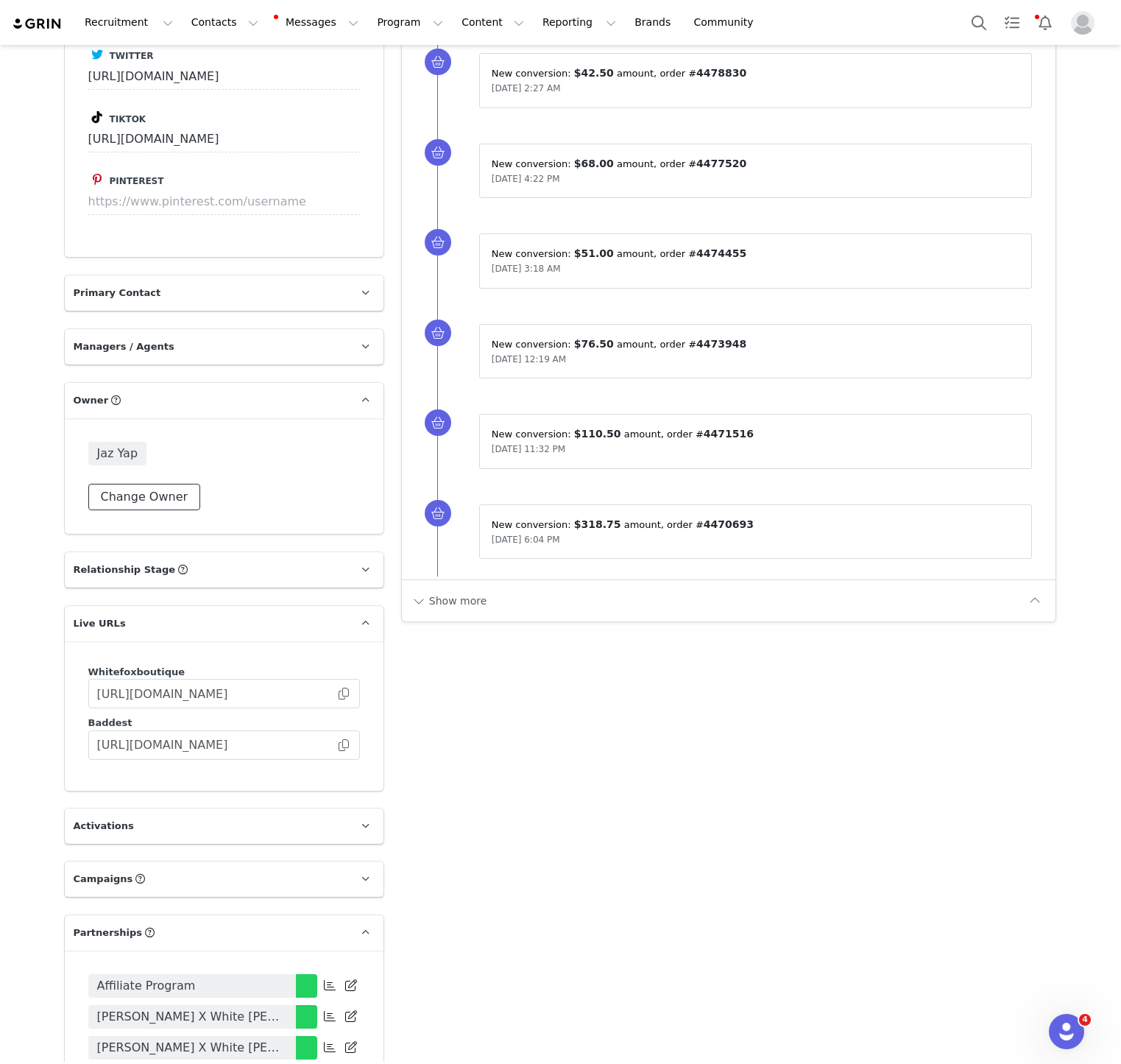
click at [161, 484] on button "Change Owner" at bounding box center [145, 497] width 112 height 27
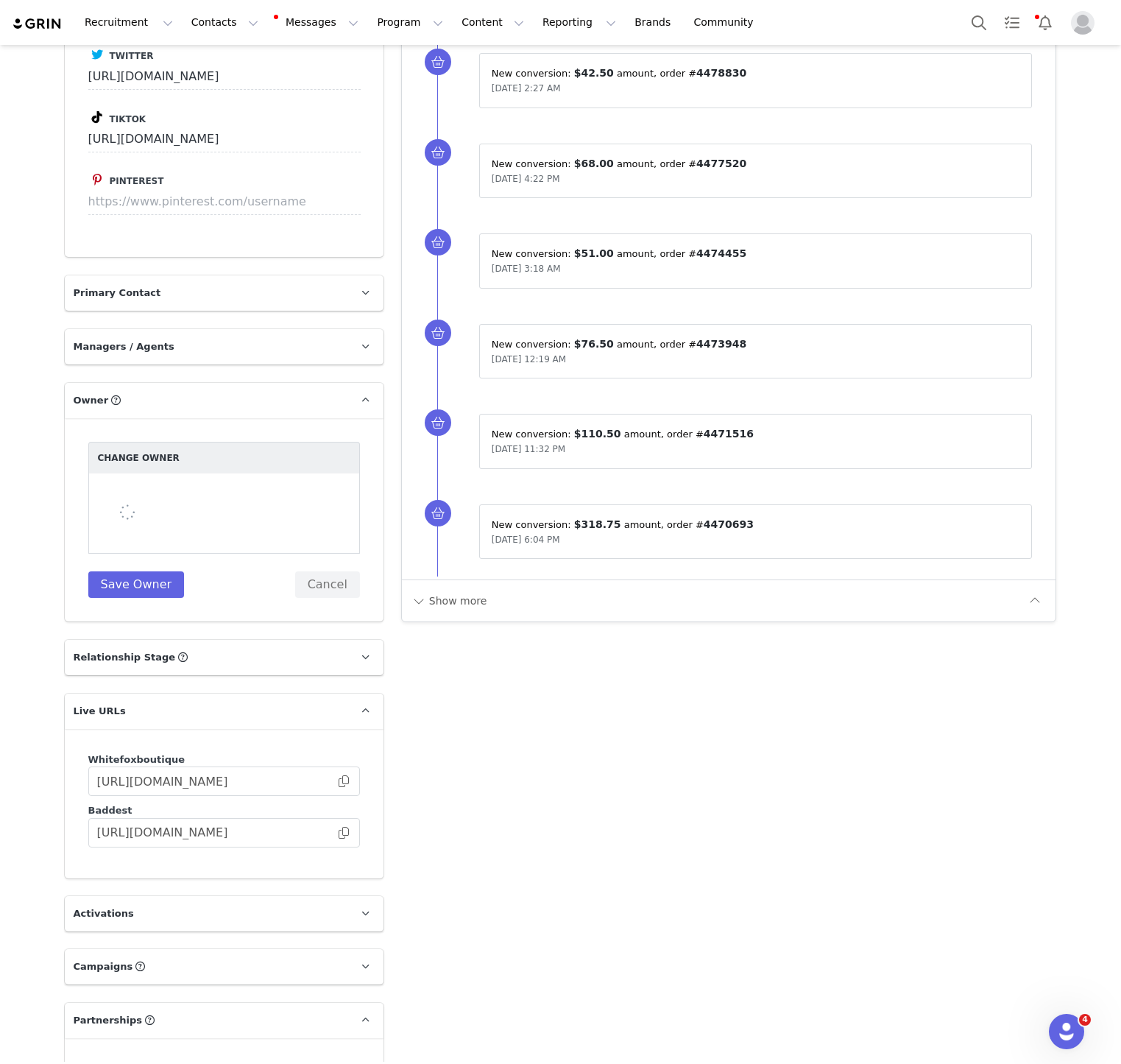
click at [215, 474] on div at bounding box center [225, 514] width 272 height 81
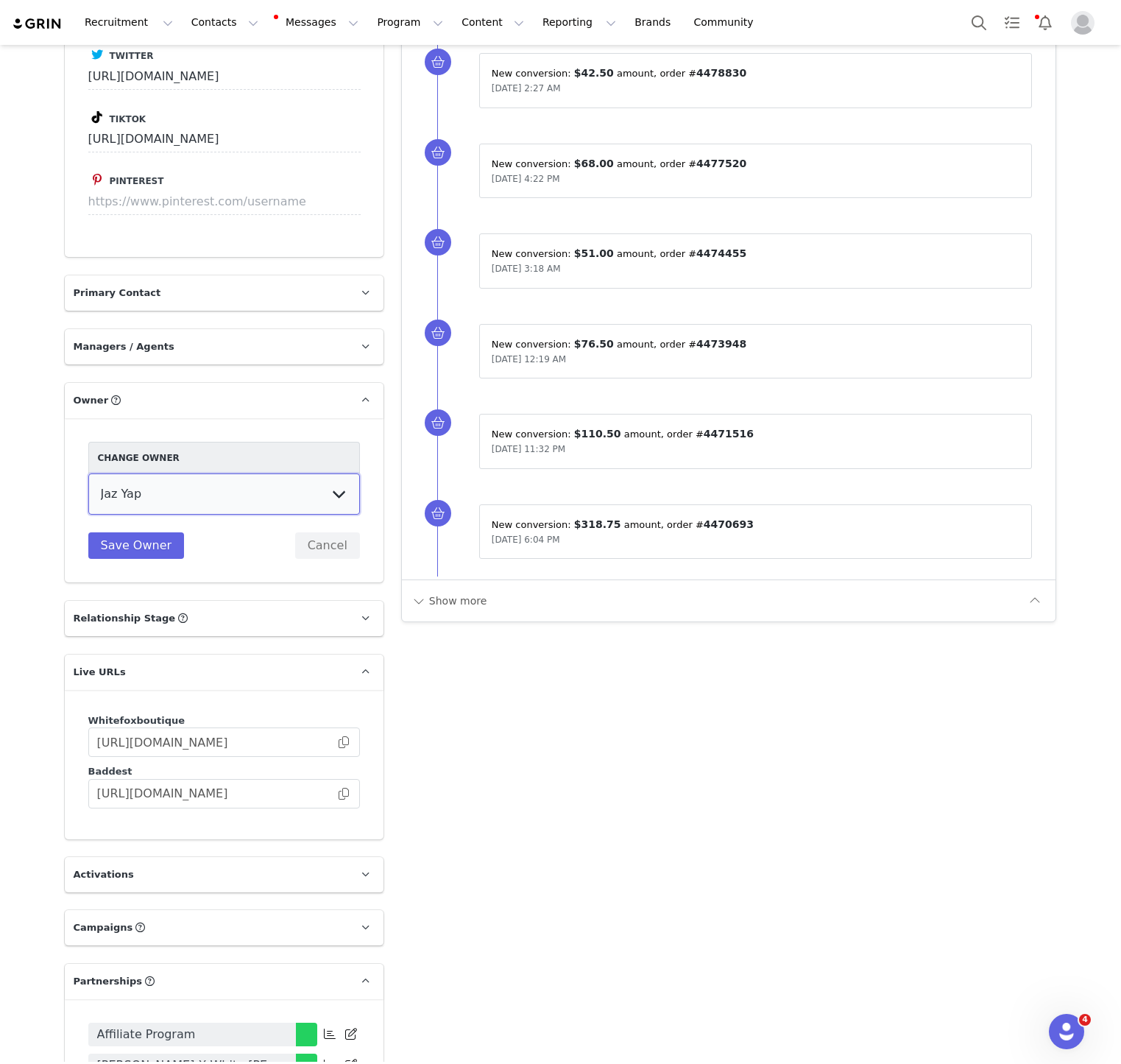
click at [327, 474] on select "[PERSON_NAME] Jaz Yap [PERSON_NAME] [PERSON_NAME] [PERSON_NAME] [PERSON_NAME] […" at bounding box center [225, 494] width 272 height 41
select select "5ad2fc0f-2018-41a7-a88f-84c84f6bab54"
click at [89, 474] on select "[PERSON_NAME] Jaz Yap [PERSON_NAME] [PERSON_NAME] [PERSON_NAME] [PERSON_NAME] […" at bounding box center [225, 494] width 272 height 41
click at [91, 532] on button "Save Owner" at bounding box center [137, 545] width 97 height 27
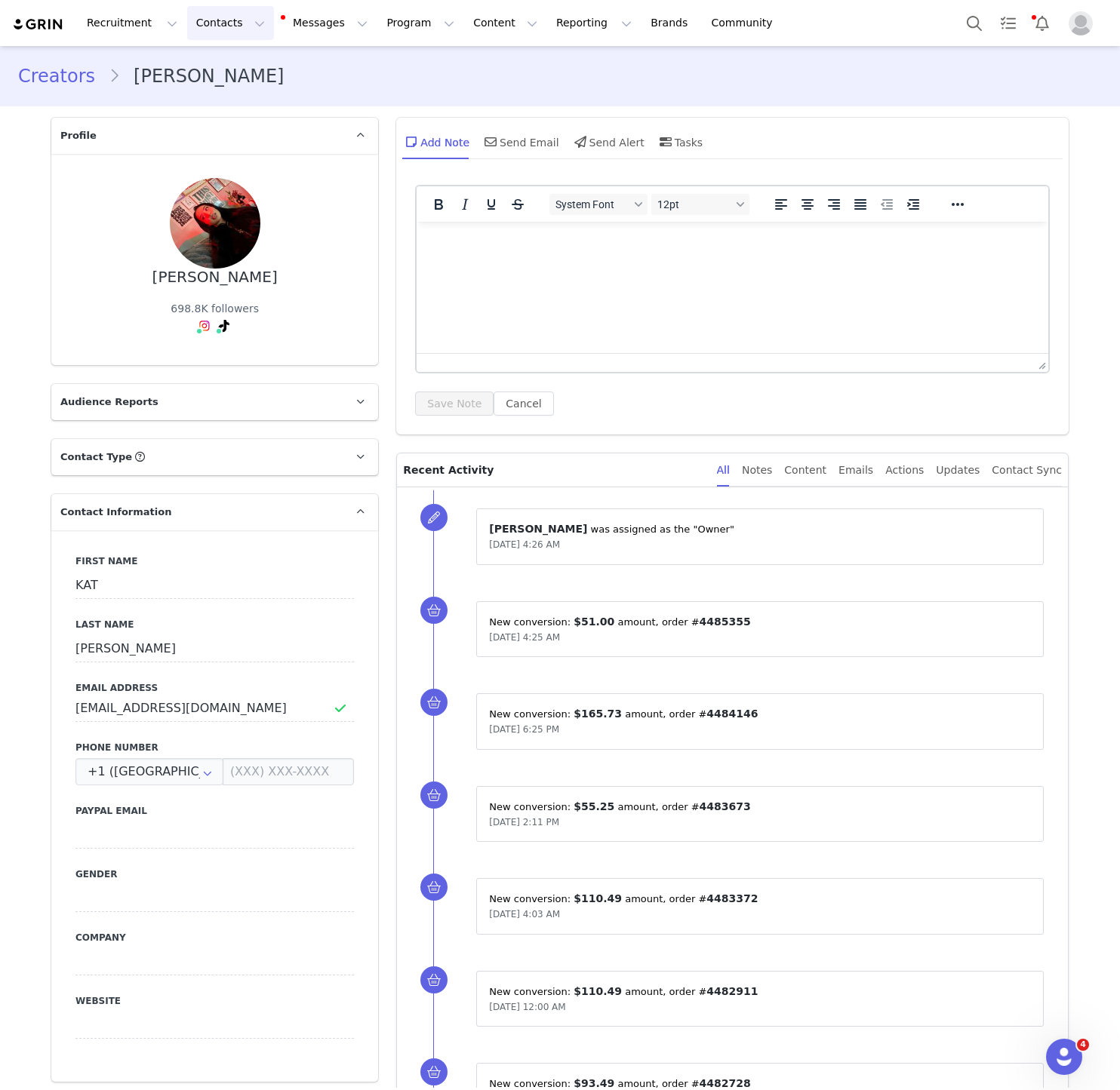
scroll to position [2062, 0]
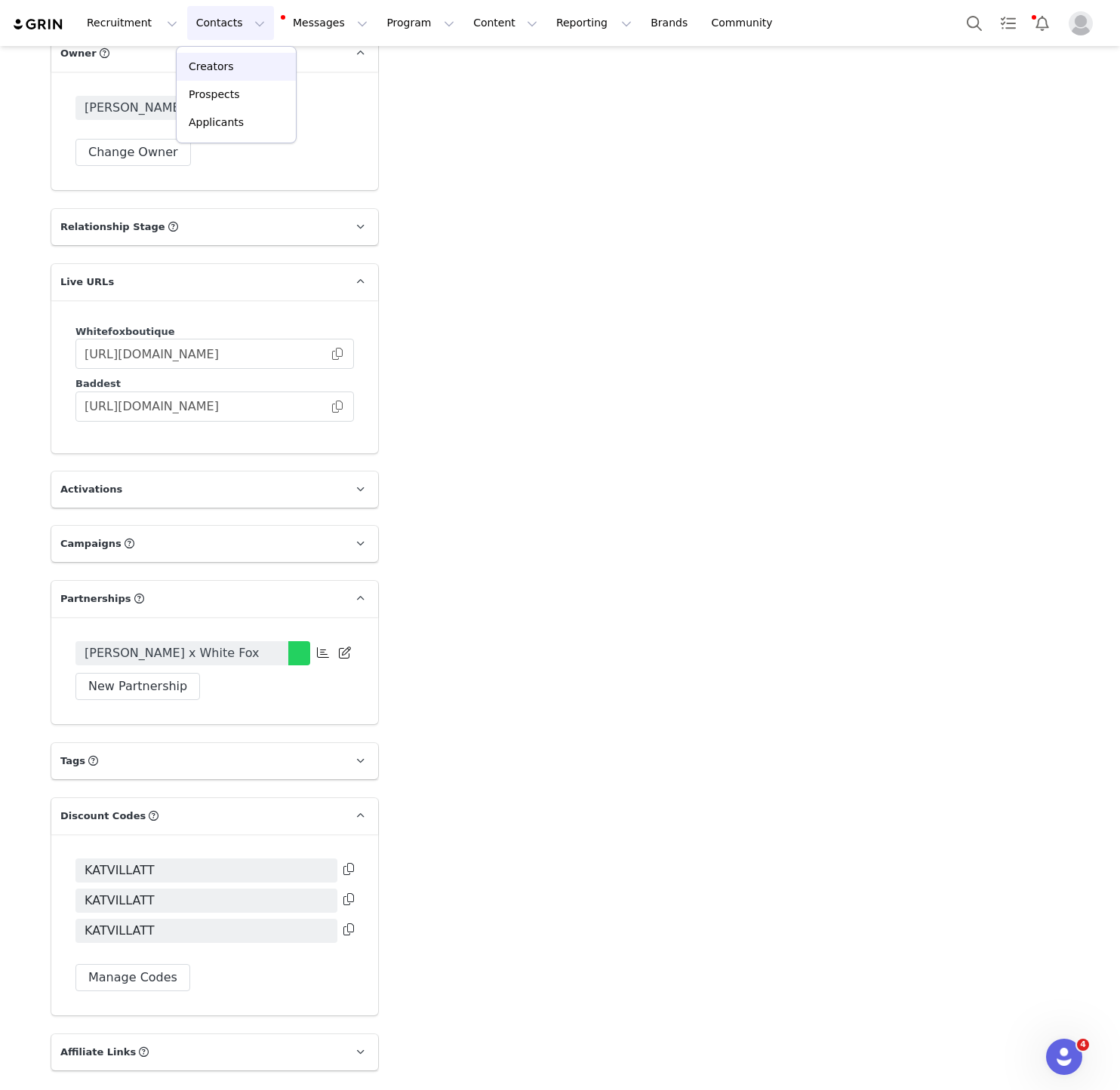
click at [228, 70] on p "Creators" at bounding box center [211, 67] width 45 height 16
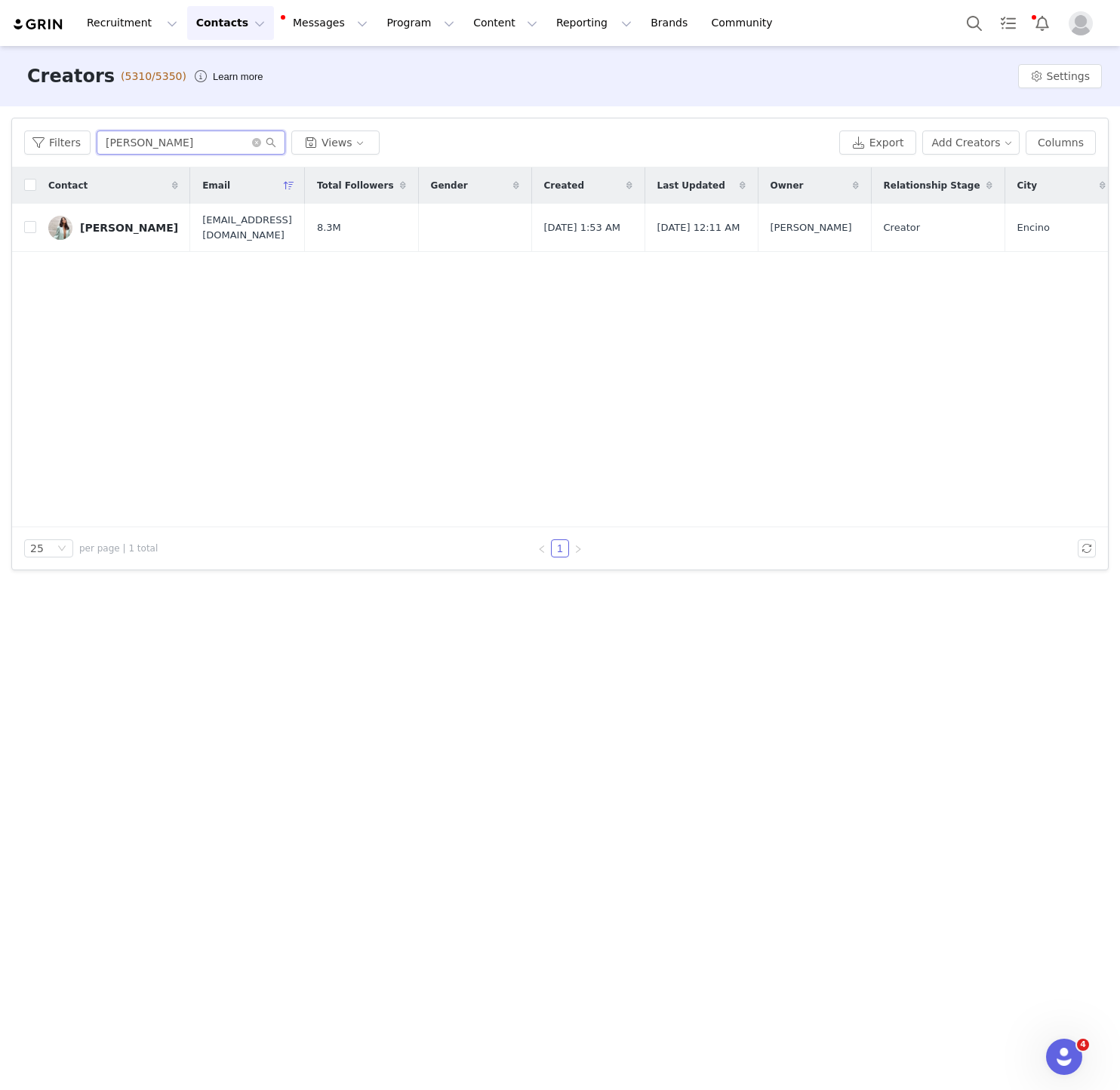
click at [170, 149] on input "[PERSON_NAME]" at bounding box center [191, 142] width 189 height 24
paste input "Alexia Umansky"
type input "Alexia Umansky"
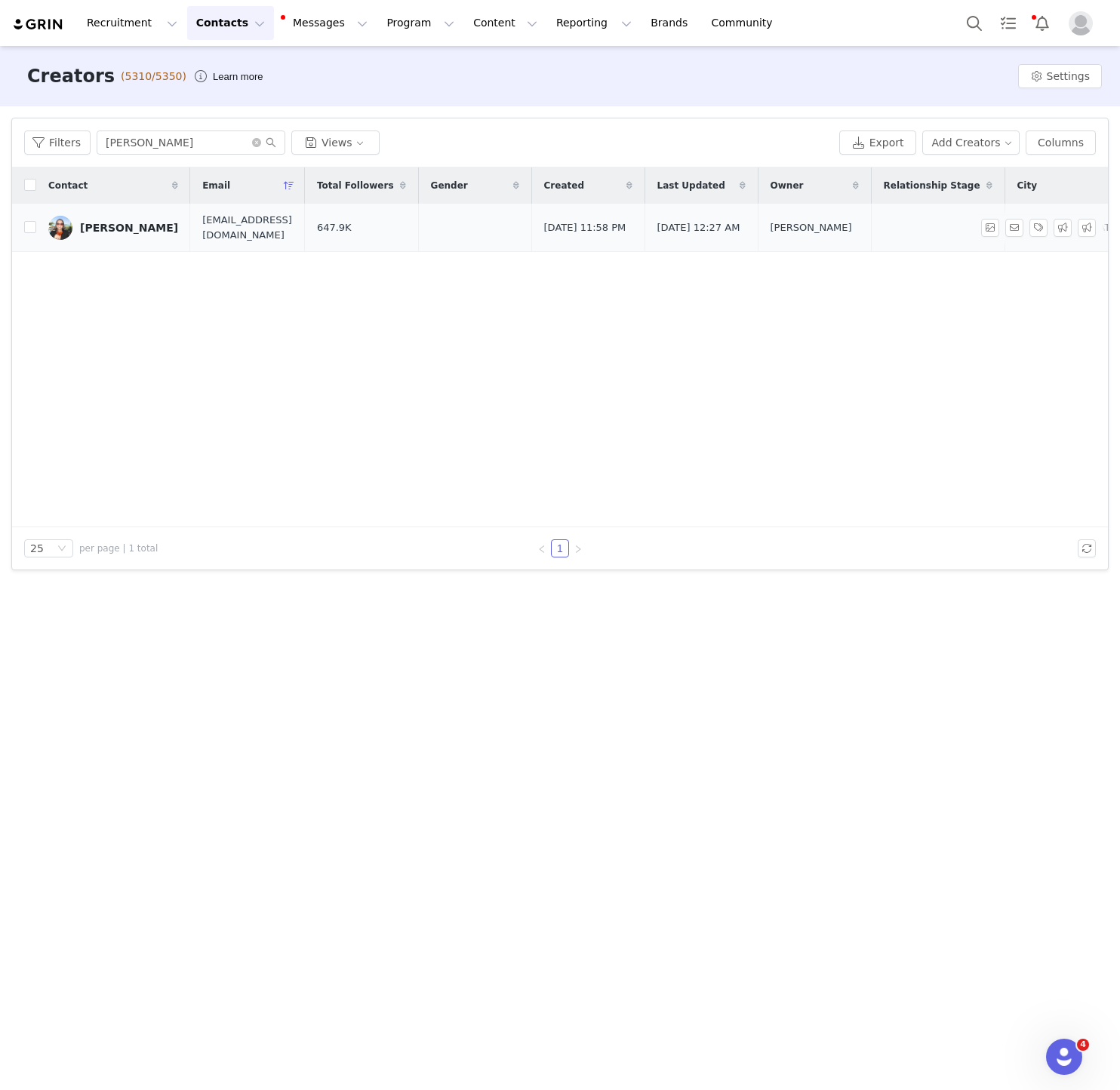
click at [120, 232] on div "Alexia Umansky" at bounding box center [129, 228] width 98 height 12
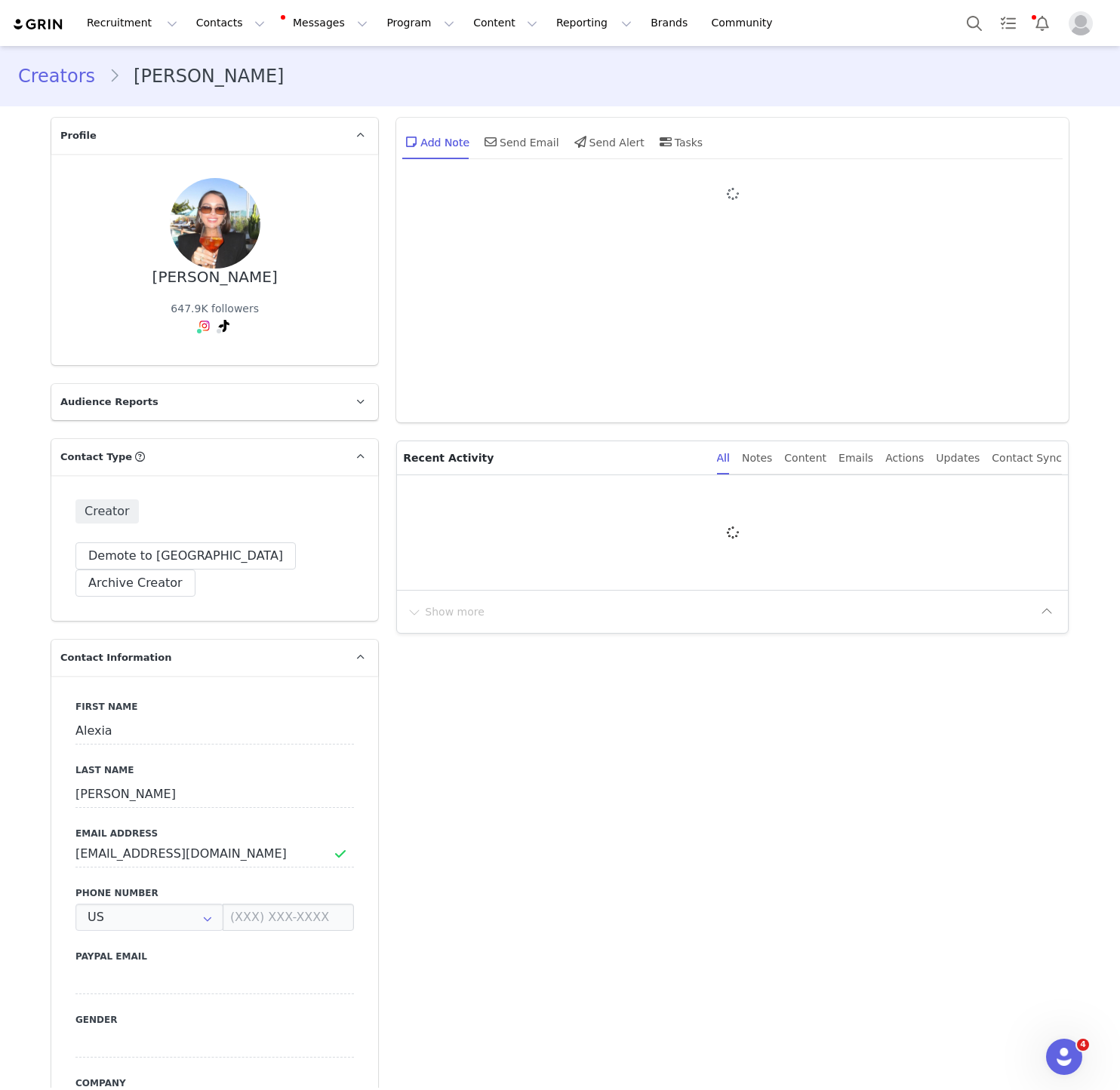
type input "+1 ([GEOGRAPHIC_DATA])"
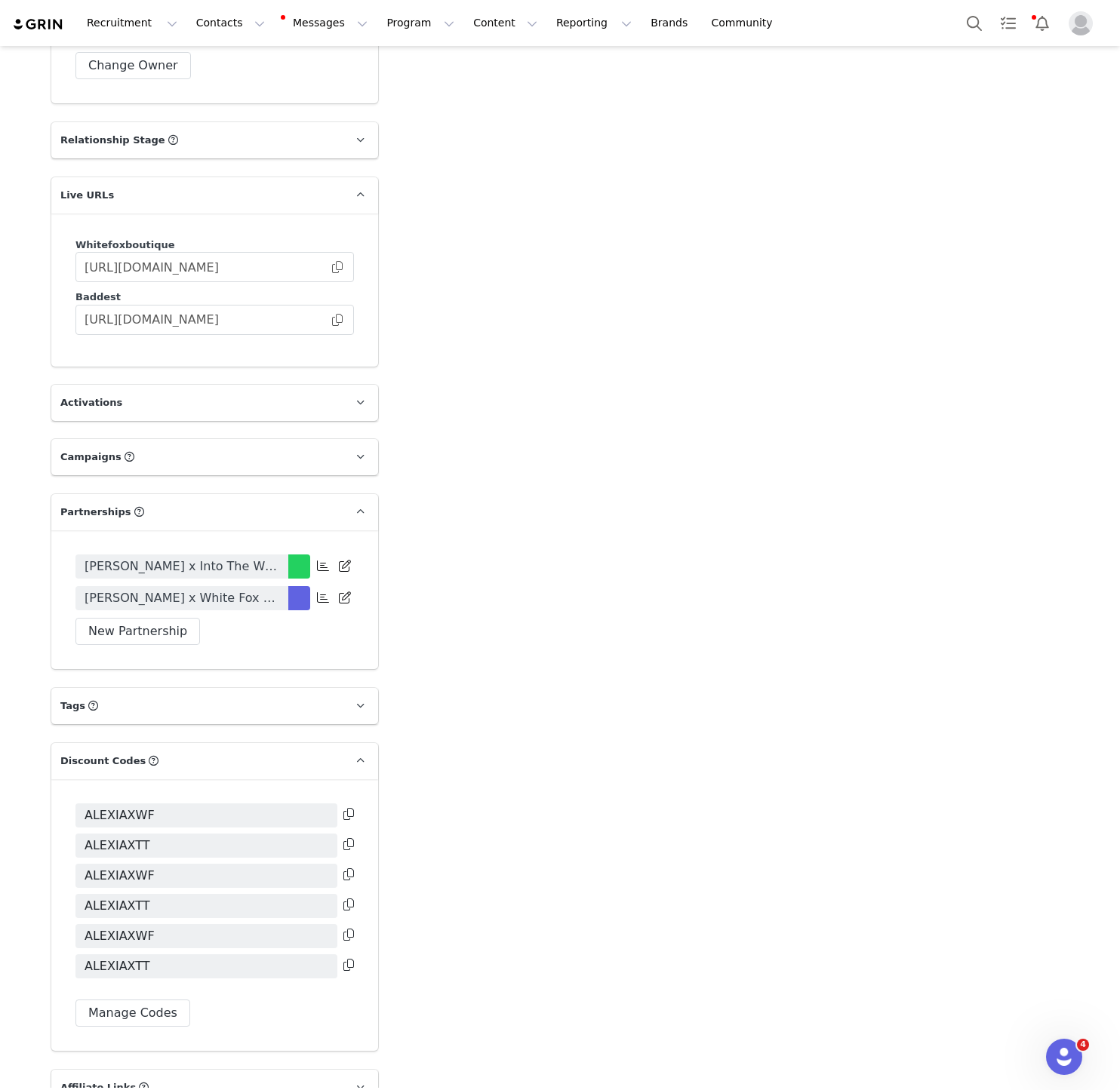
scroll to position [2465, 0]
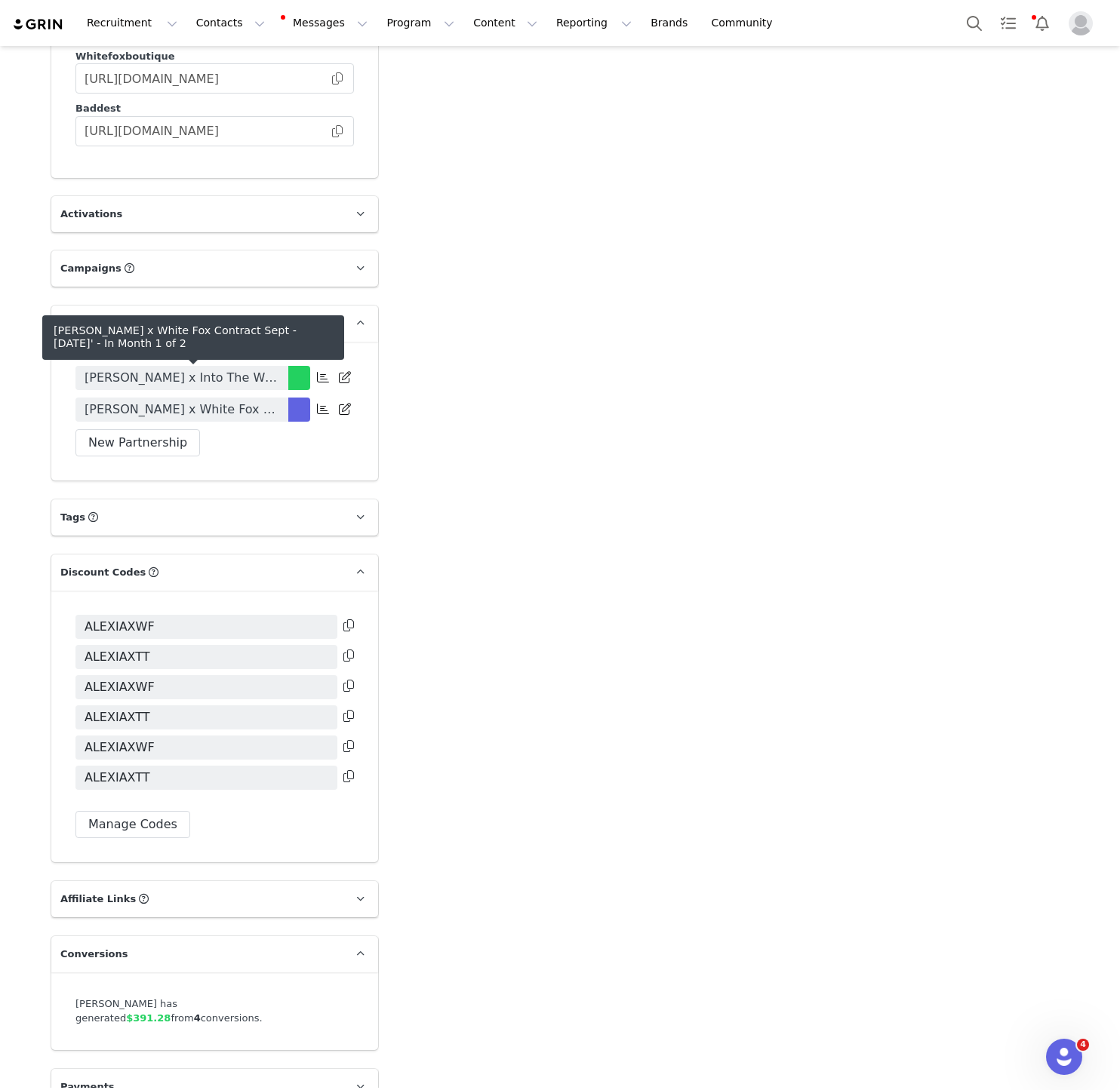
click at [251, 400] on span "Alexia Umansky x White Fox Contract Sept - Oct 25'" at bounding box center [182, 410] width 195 height 18
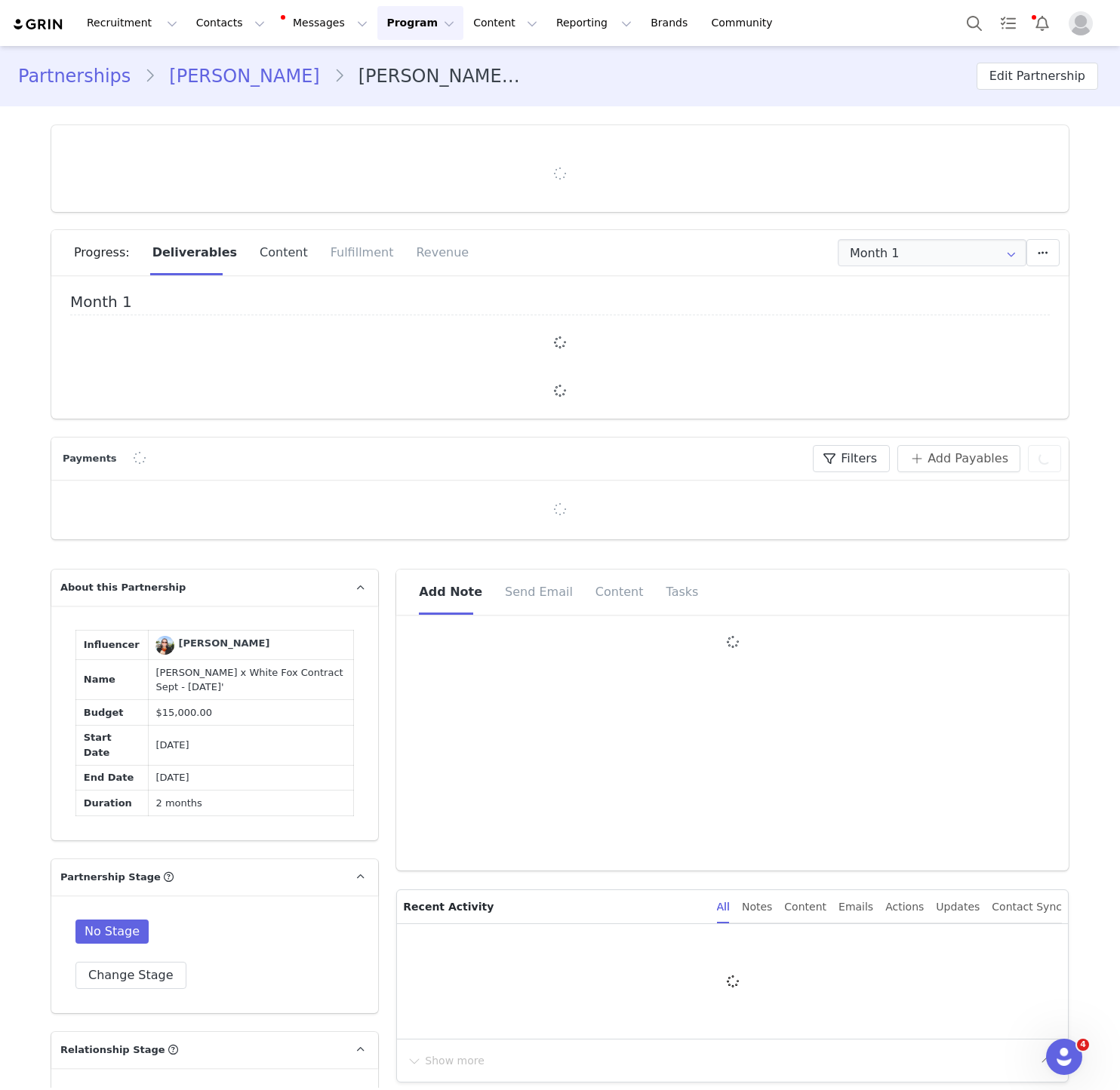
type input "+1 ([GEOGRAPHIC_DATA])"
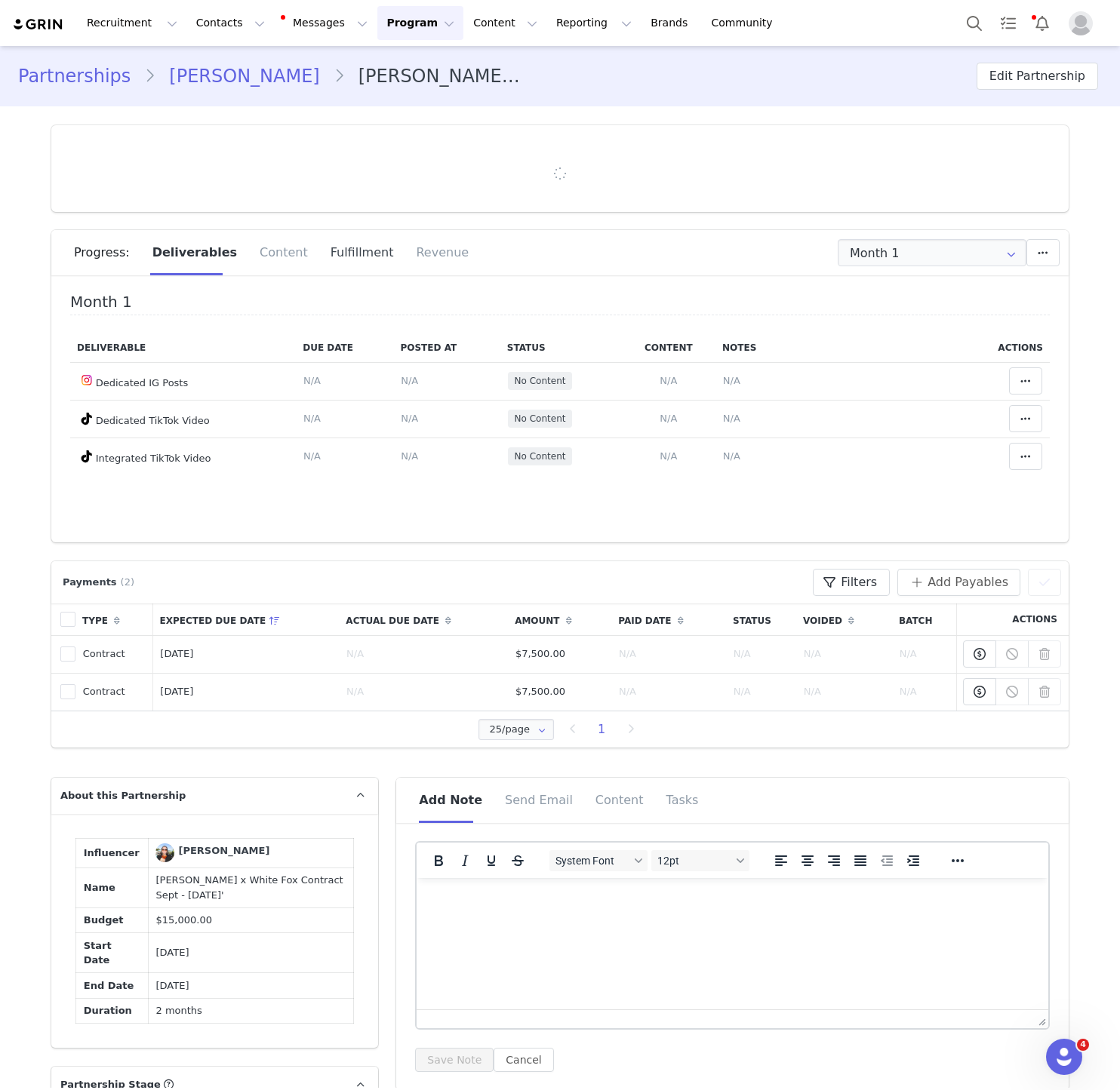
click at [333, 261] on div "Fulfillment" at bounding box center [362, 253] width 86 height 45
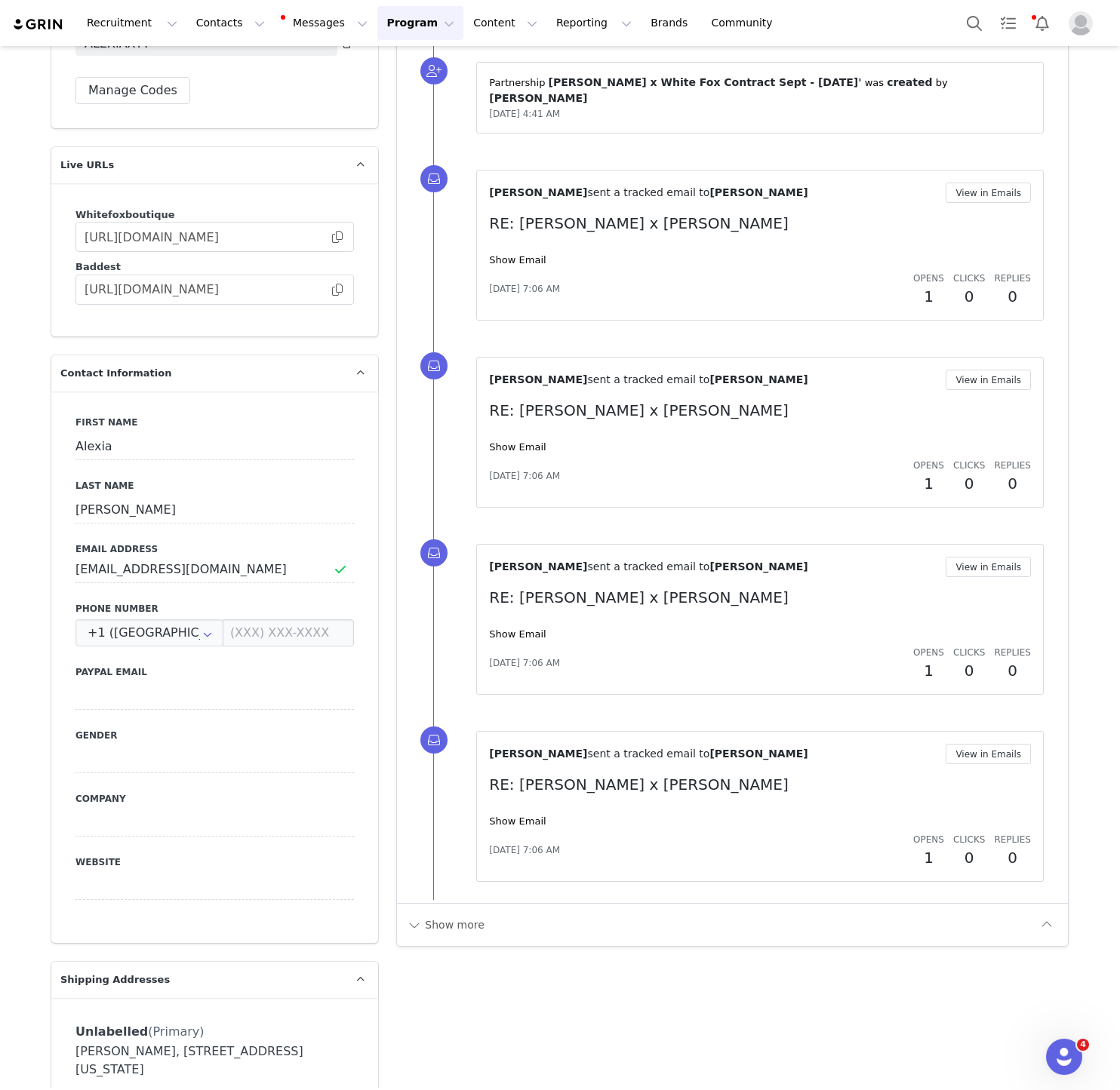
scroll to position [1655, 0]
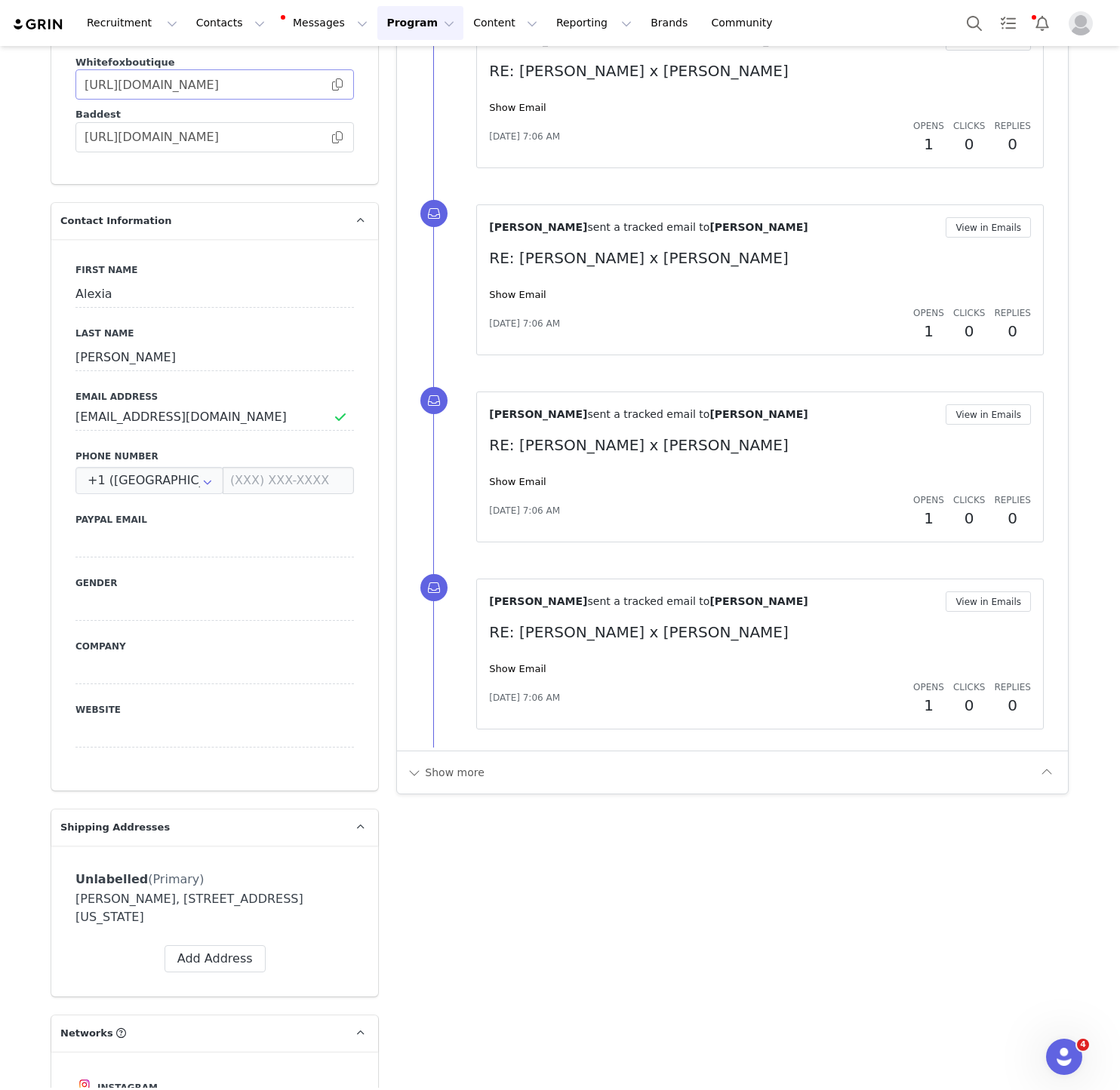
click at [332, 85] on span at bounding box center [337, 85] width 15 height 0
